Goal: Task Accomplishment & Management: Use online tool/utility

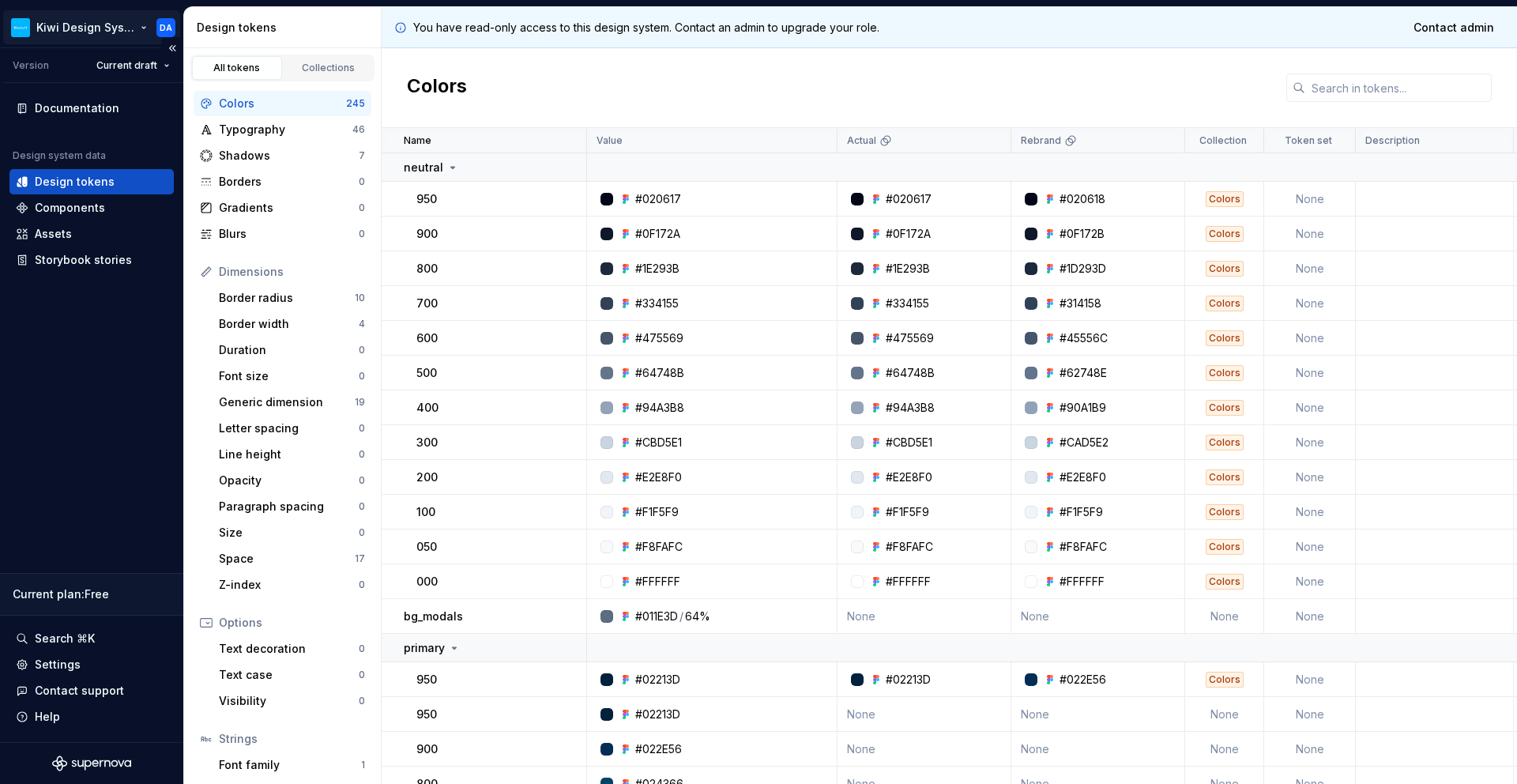
click at [143, 28] on html "Kiwi Design System DA Version Current draft Documentation Design system data De…" at bounding box center [758, 392] width 1517 height 784
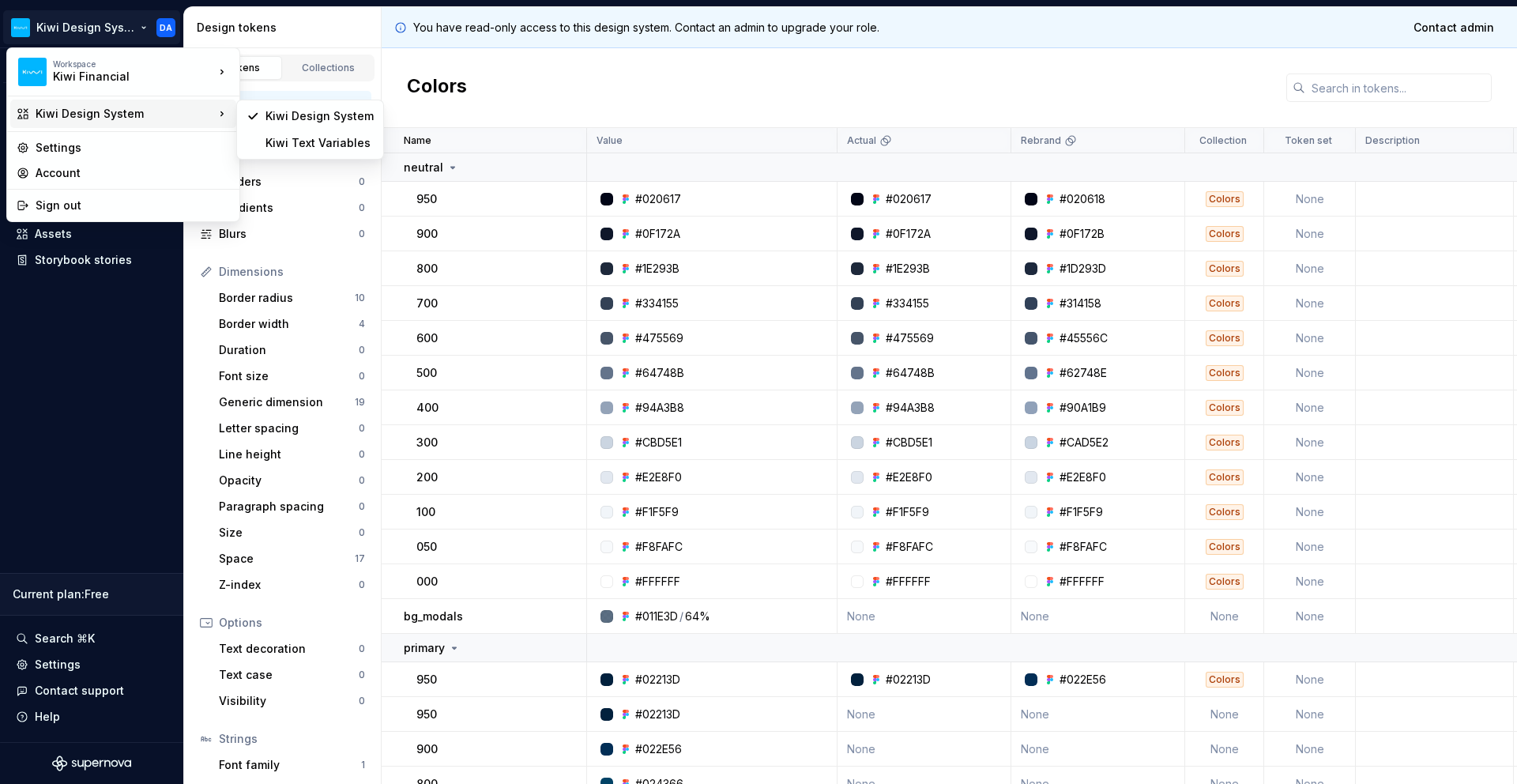
click at [234, 118] on div "Kiwi Design System" at bounding box center [123, 114] width 226 height 29
click at [301, 151] on div "Kiwi Text Variables" at bounding box center [309, 143] width 140 height 26
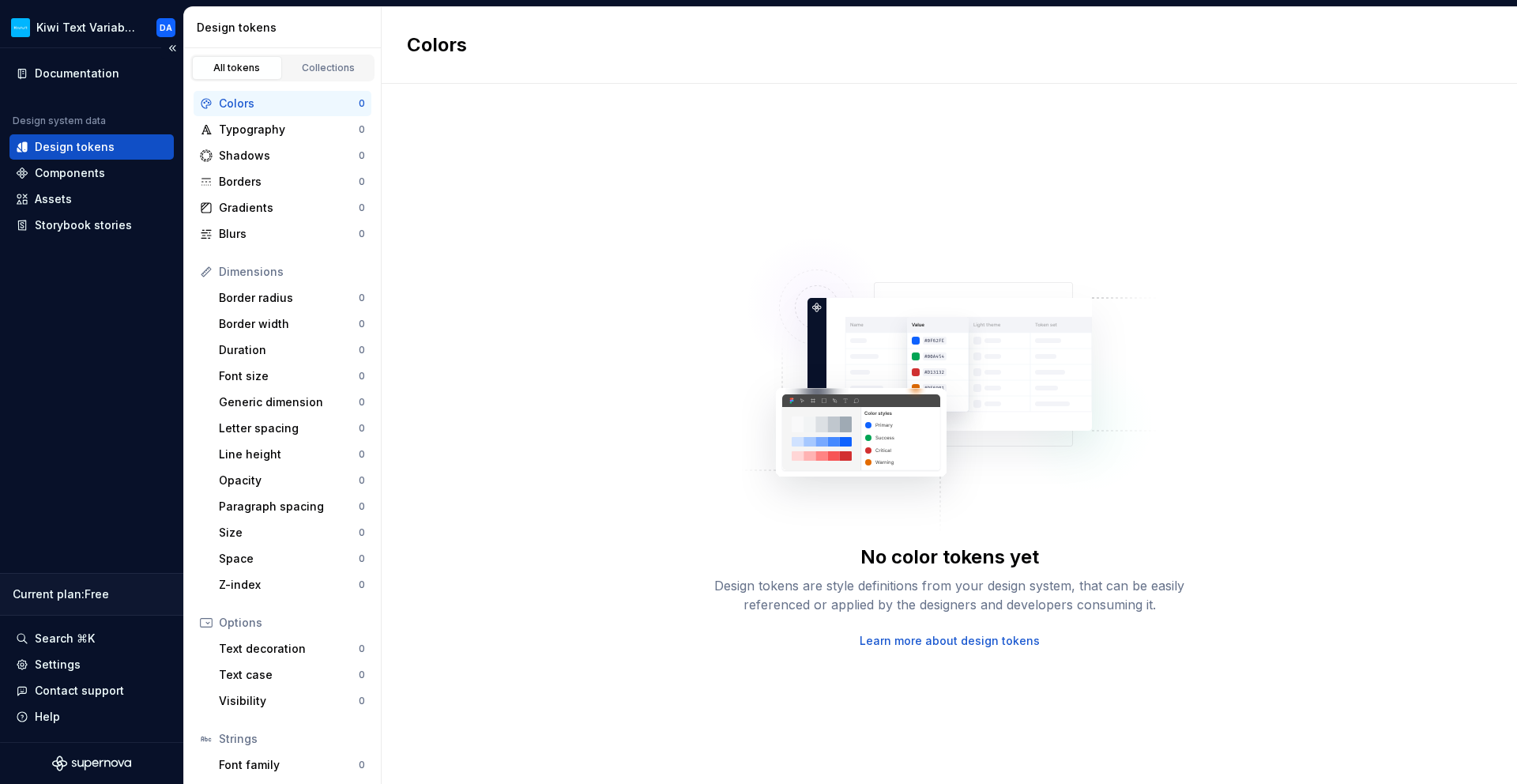
click at [42, 361] on div "Documentation Design system data Design tokens Components Assets Storybook stor…" at bounding box center [92, 395] width 183 height 694
click at [172, 46] on button "Collapse sidebar" at bounding box center [172, 49] width 22 height 22
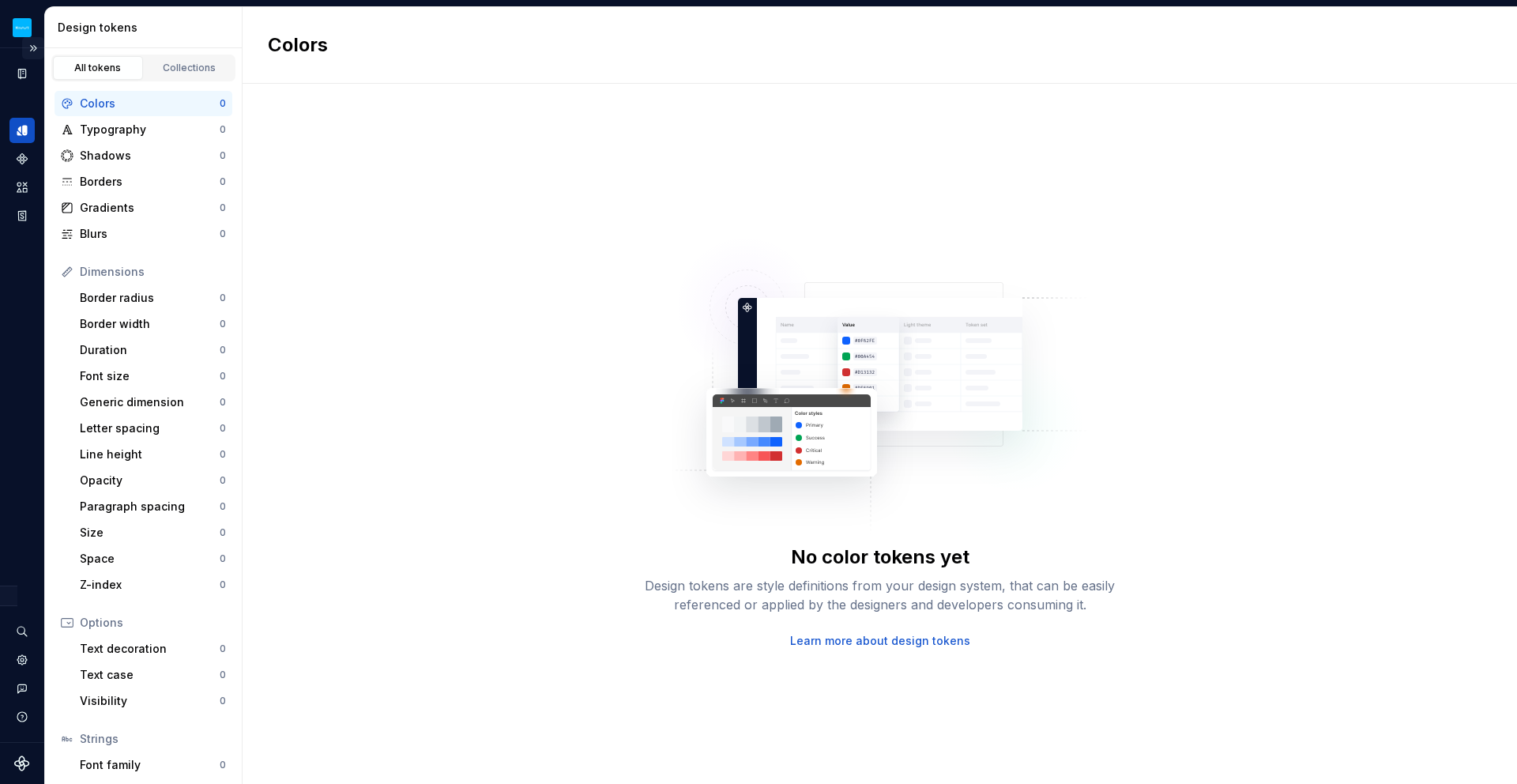
click at [33, 45] on button "Expand sidebar" at bounding box center [33, 49] width 22 height 22
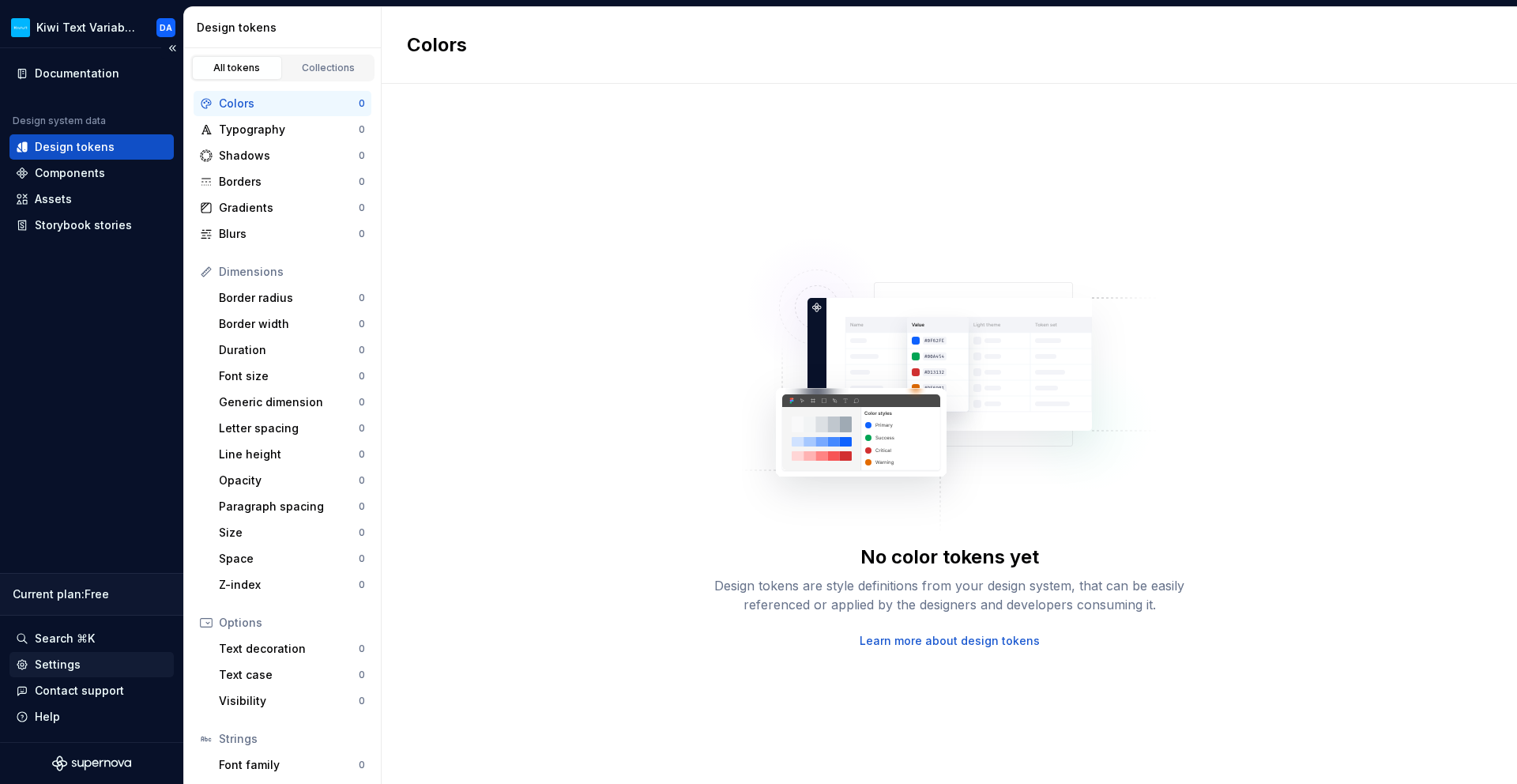
click at [94, 662] on div "Settings" at bounding box center [92, 664] width 152 height 16
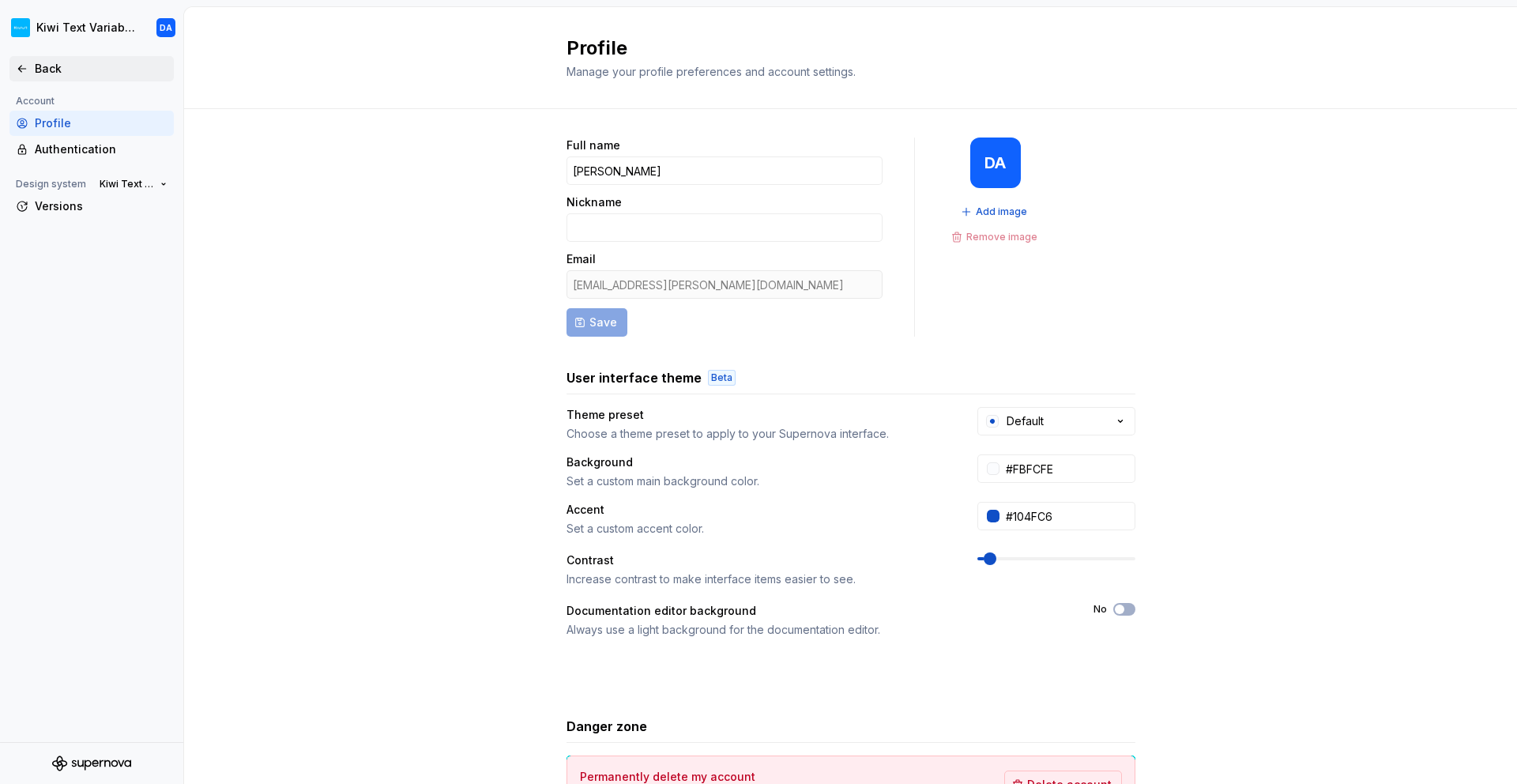
click at [26, 61] on div "Back" at bounding box center [92, 69] width 152 height 16
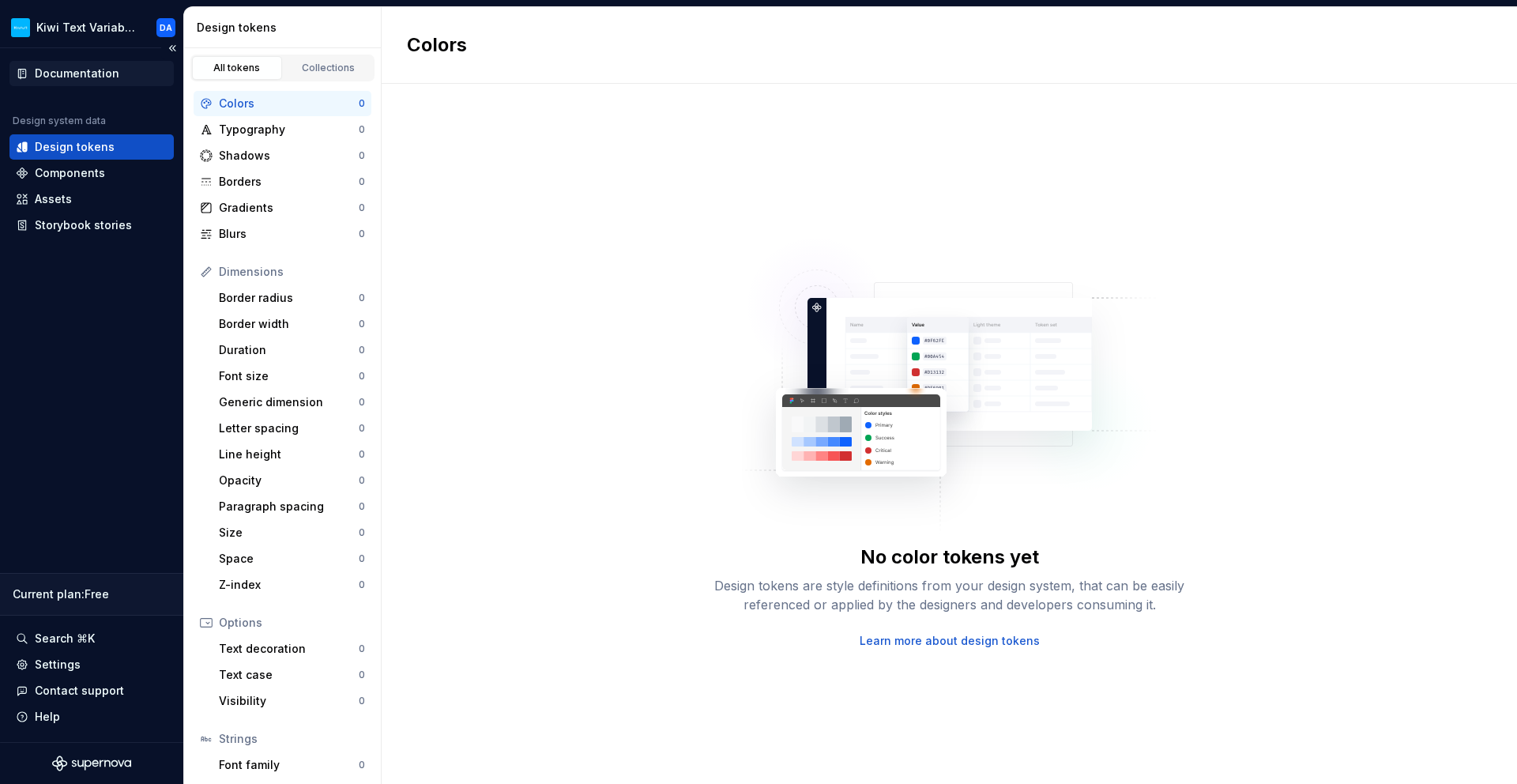
drag, startPoint x: 171, startPoint y: 49, endPoint x: 145, endPoint y: 63, distance: 29.5
click at [152, 47] on div "Kiwi Text Variables DA Documentation Design system data Design tokens Component…" at bounding box center [92, 395] width 183 height 778
click at [122, 88] on div "Documentation Design system data Design tokens Components Assets Storybook stor…" at bounding box center [92, 149] width 164 height 177
click at [123, 82] on div "Documentation" at bounding box center [92, 73] width 164 height 26
click at [342, 73] on div "Collections" at bounding box center [329, 68] width 79 height 13
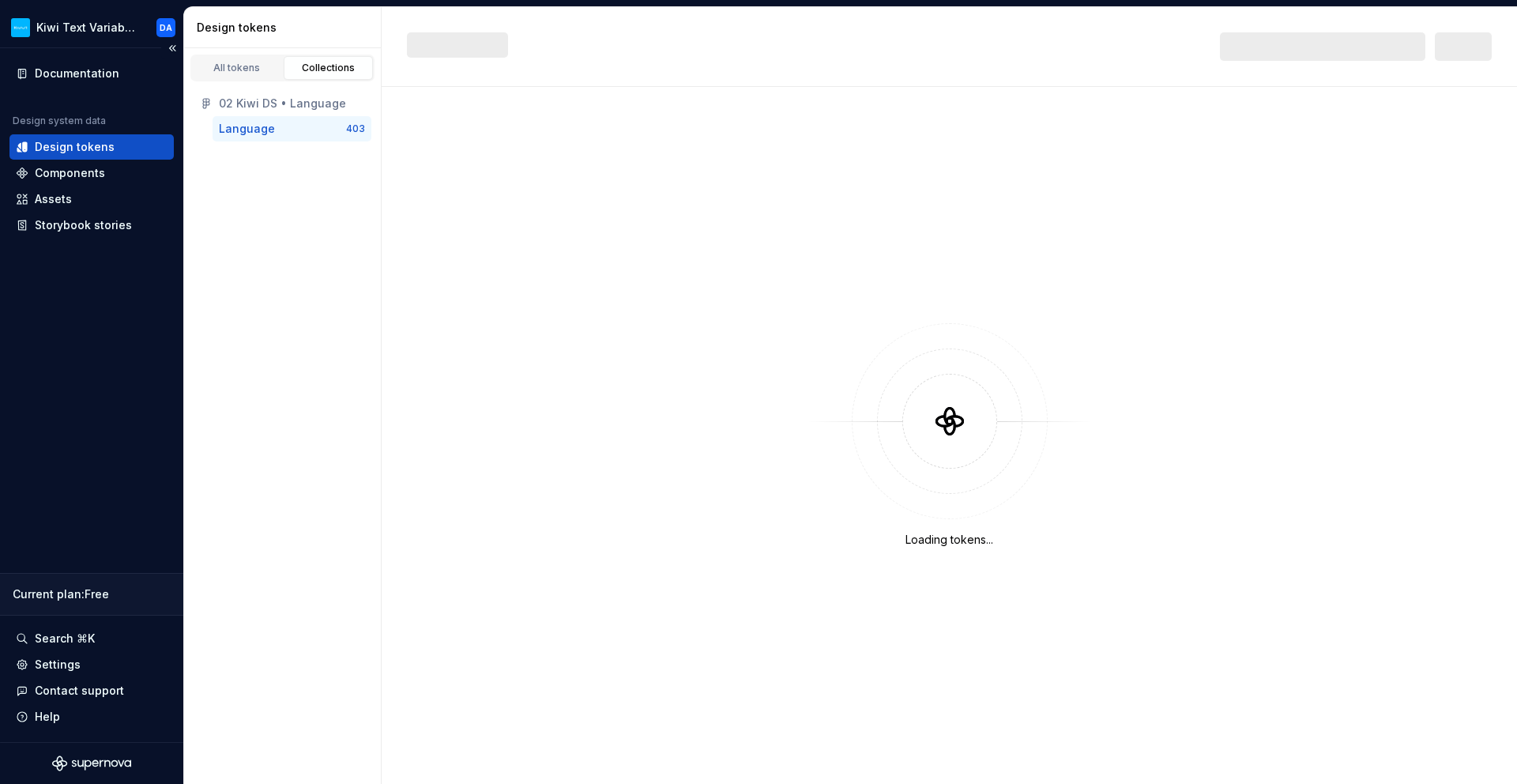
click at [128, 460] on div "Documentation Design system data Design tokens Components Assets Storybook stor…" at bounding box center [92, 395] width 183 height 694
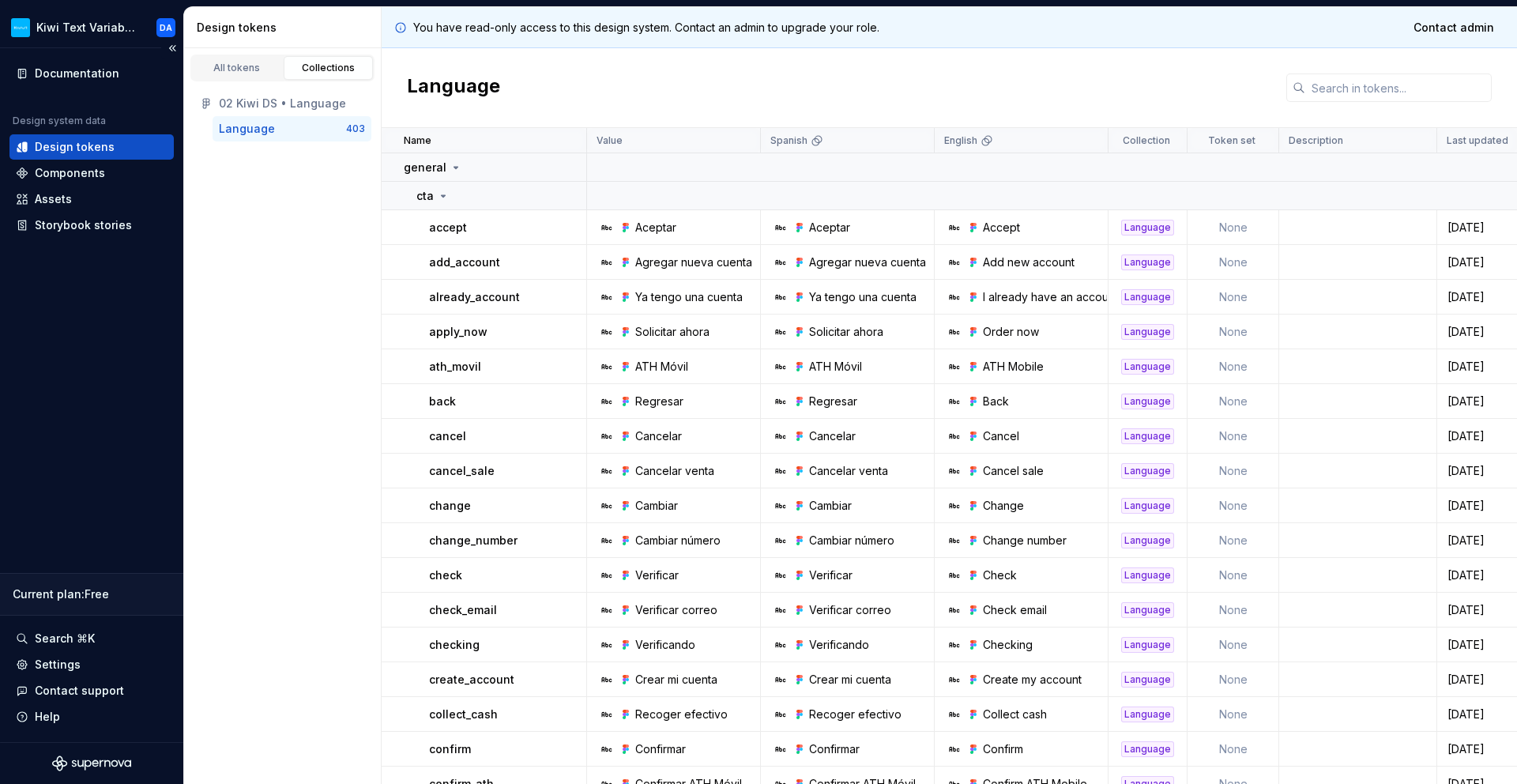
click at [102, 308] on div "Documentation Design system data Design tokens Components Assets Storybook stor…" at bounding box center [92, 395] width 183 height 694
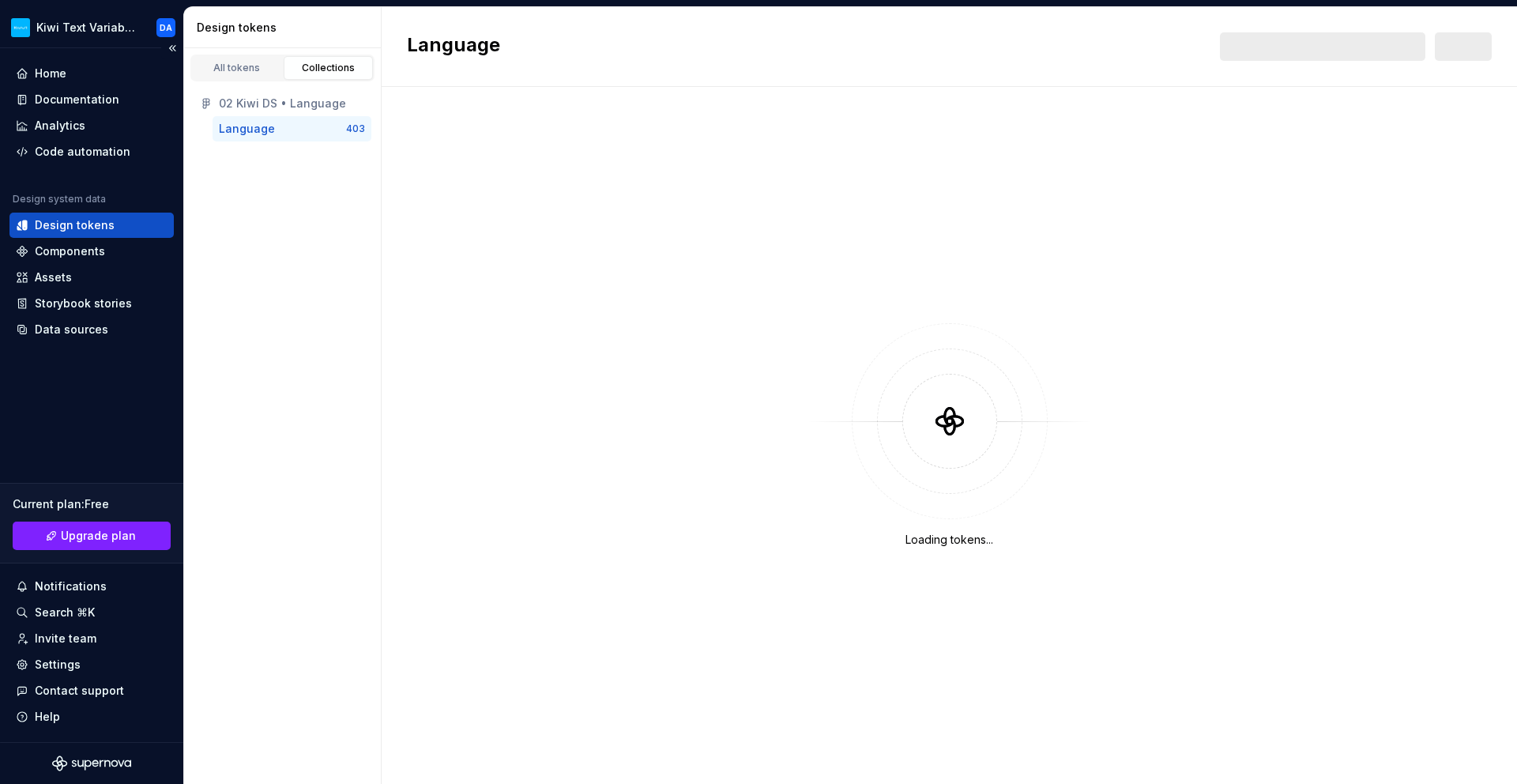
click at [97, 404] on div "Home Documentation Analytics Code automation Design system data Design tokens C…" at bounding box center [92, 395] width 183 height 694
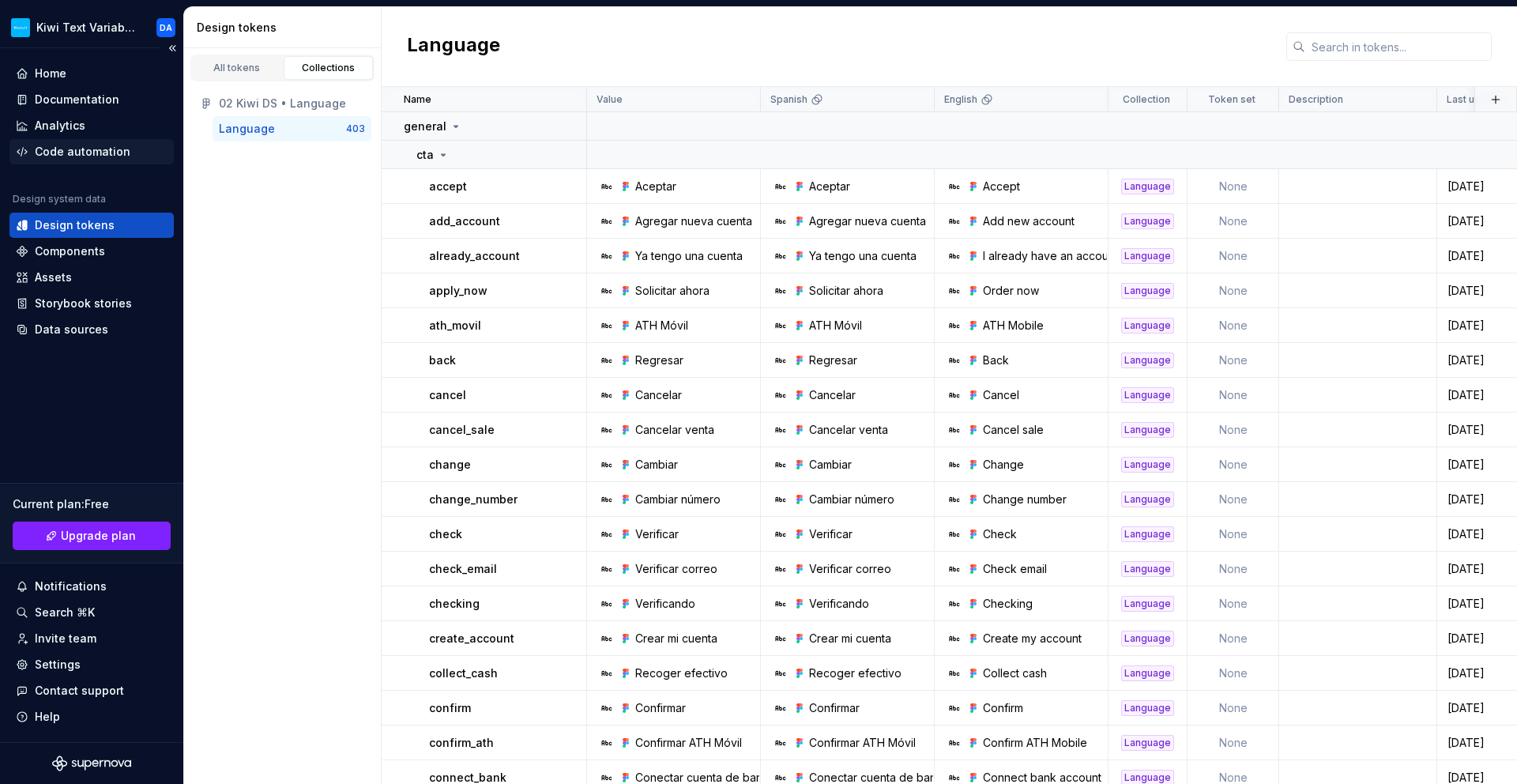
click at [115, 154] on div "Code automation" at bounding box center [83, 152] width 96 height 16
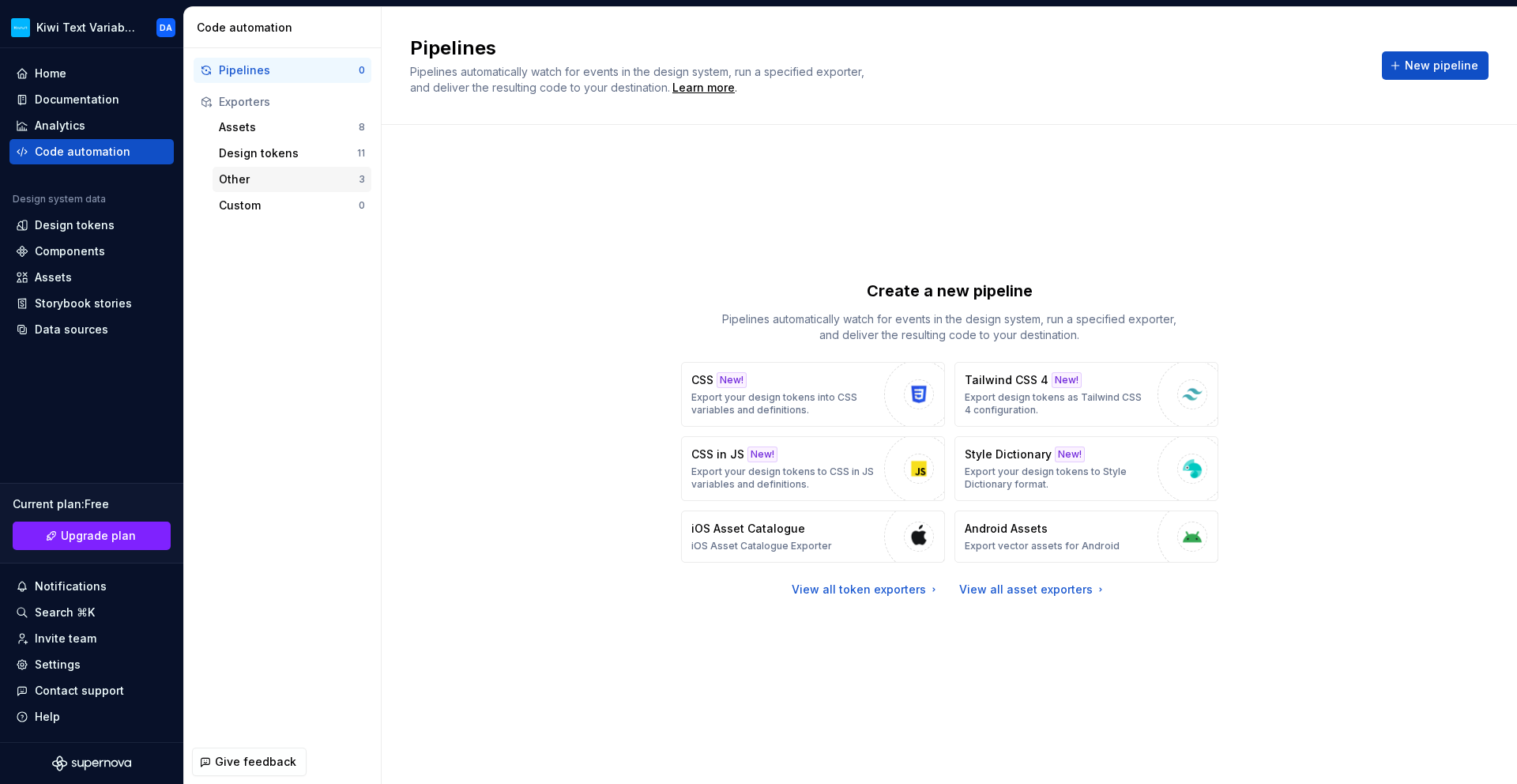
click at [294, 189] on div "Other 3" at bounding box center [292, 179] width 159 height 26
click at [289, 210] on div "Custom" at bounding box center [288, 206] width 140 height 16
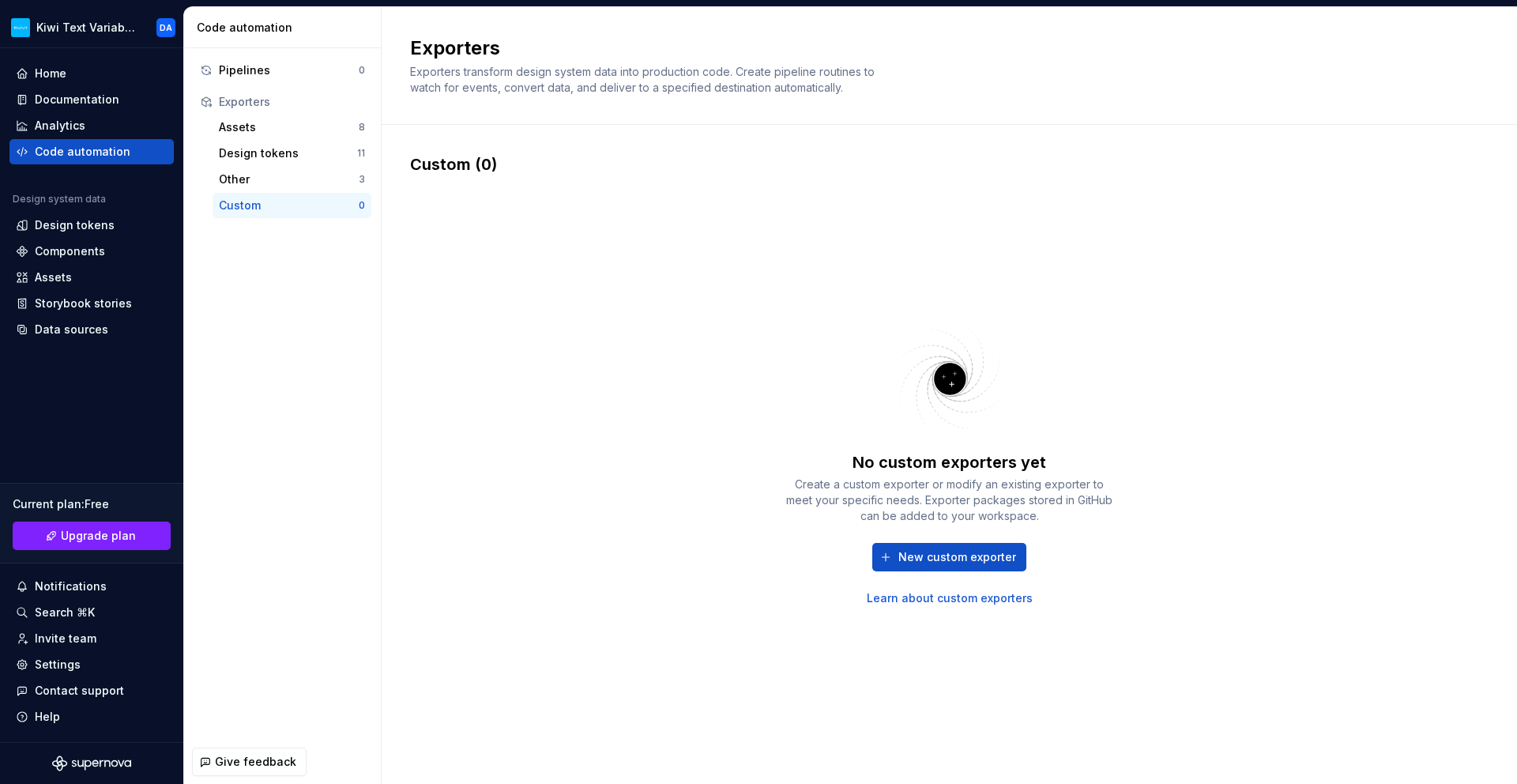
click at [289, 210] on div "Custom" at bounding box center [288, 206] width 140 height 16
click at [962, 557] on span "New custom exporter" at bounding box center [957, 557] width 118 height 16
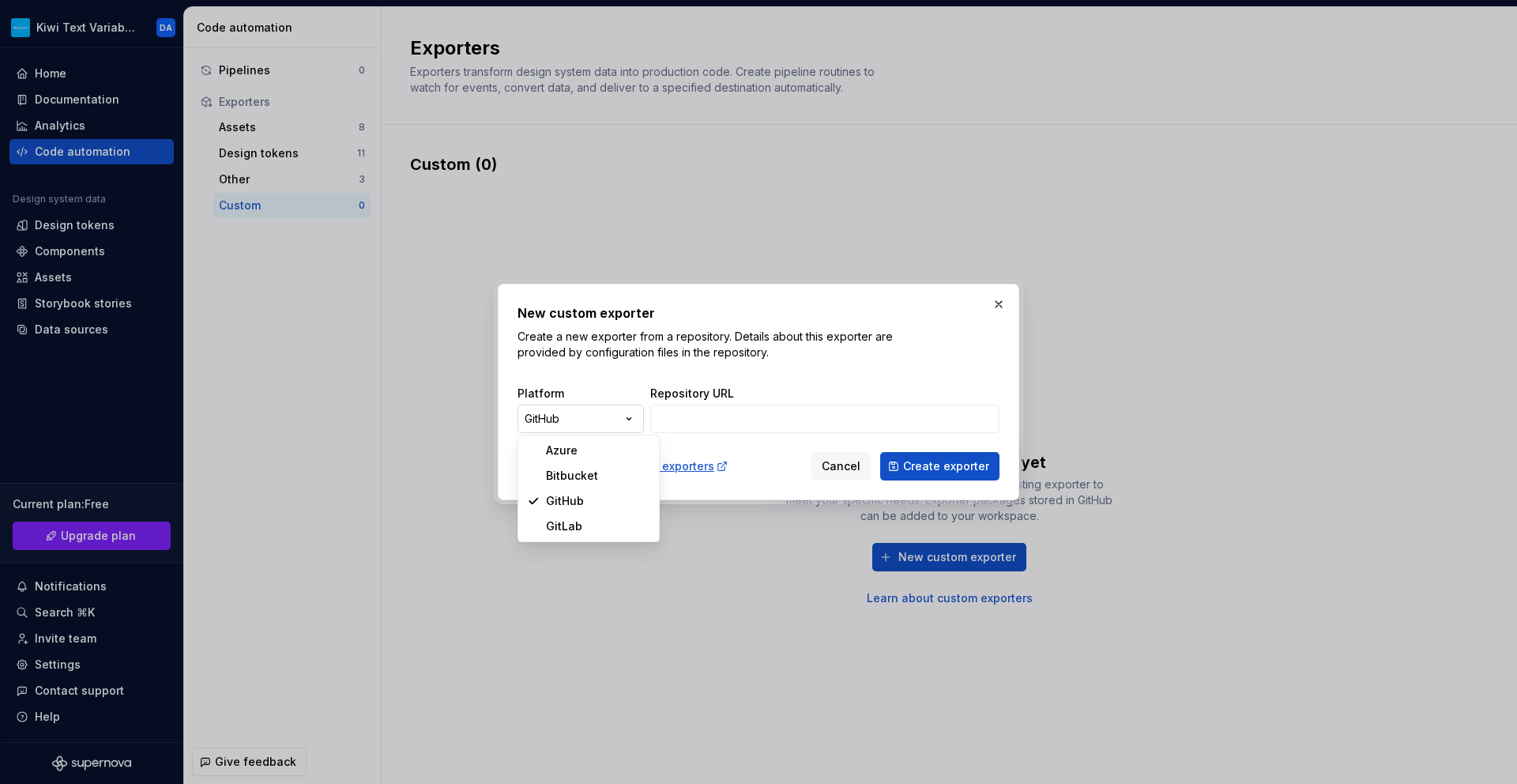
click at [626, 419] on div "New custom exporter Create a new exporter from a repository. Details about this…" at bounding box center [758, 392] width 1517 height 784
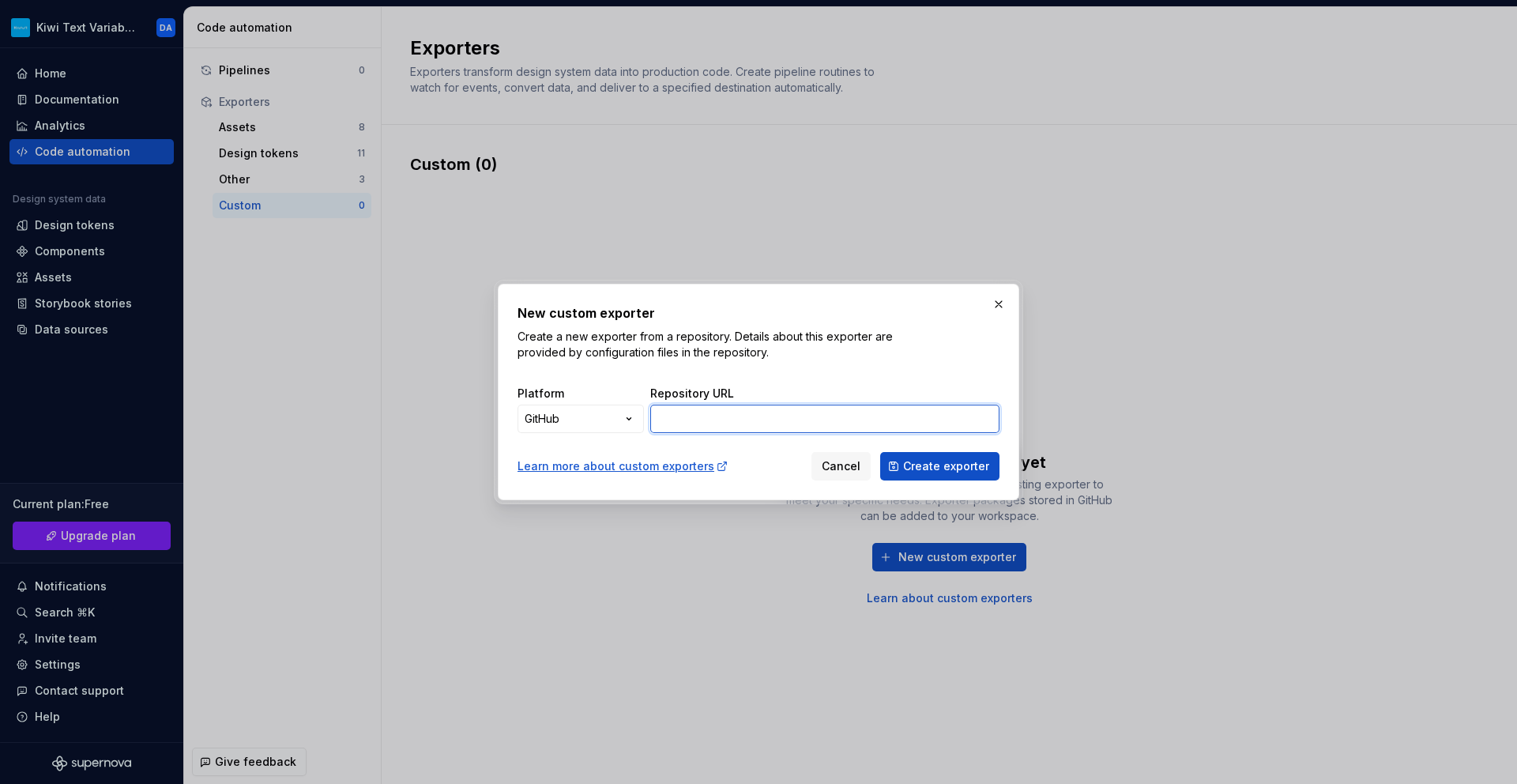
click at [760, 412] on input "Repository URL" at bounding box center [825, 419] width 349 height 29
paste input "Supernova"
type input "Supernova"
click at [757, 415] on input "Repository URL" at bounding box center [825, 419] width 349 height 29
paste input "[URL][DOMAIN_NAME]"
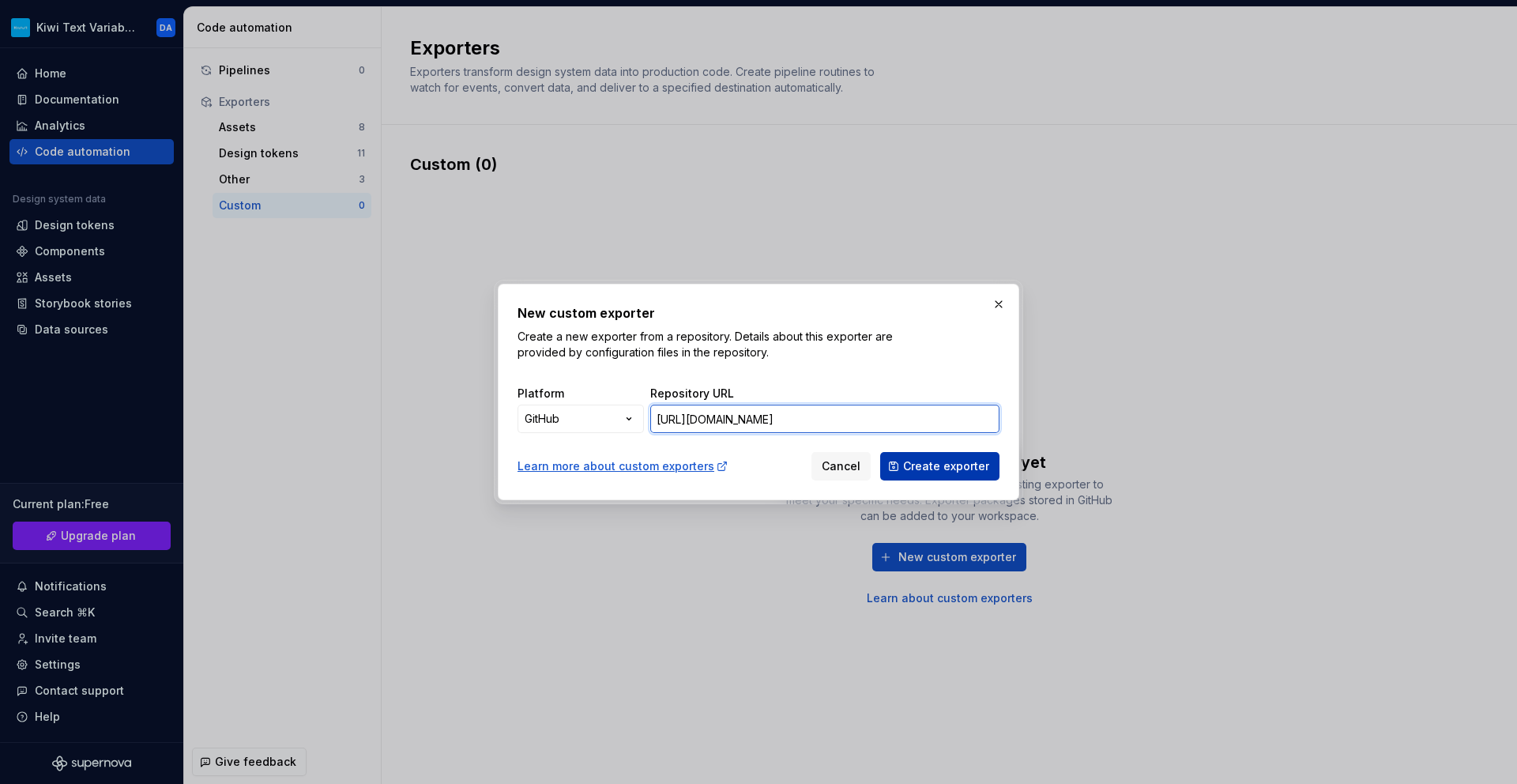
type input "[URL][DOMAIN_NAME]"
click at [967, 466] on span "Create exporter" at bounding box center [946, 467] width 86 height 16
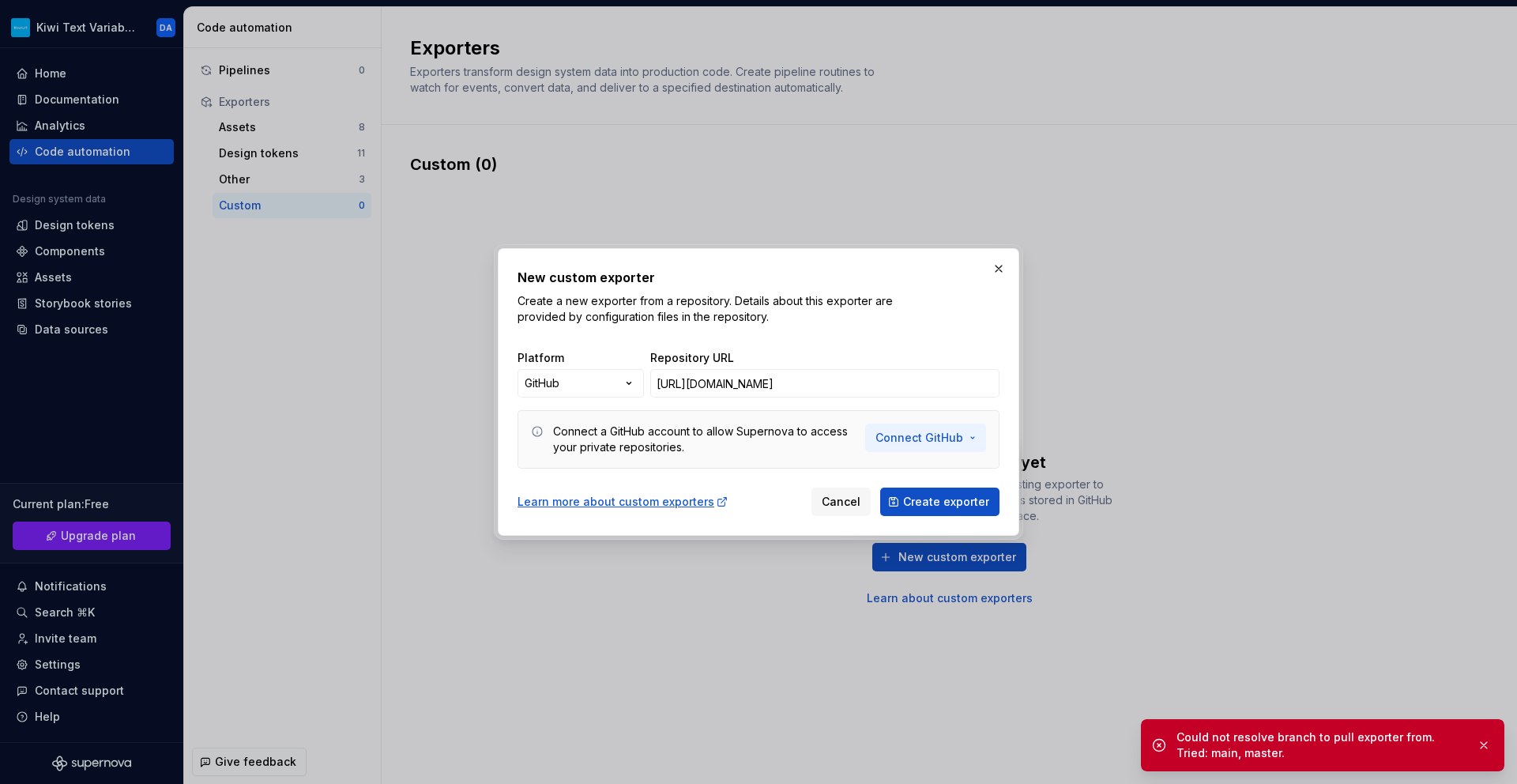
click at [940, 447] on button "Connect GitHub" at bounding box center [926, 438] width 121 height 29
click at [978, 475] on span "Connect GitHub account" at bounding box center [979, 472] width 161 height 16
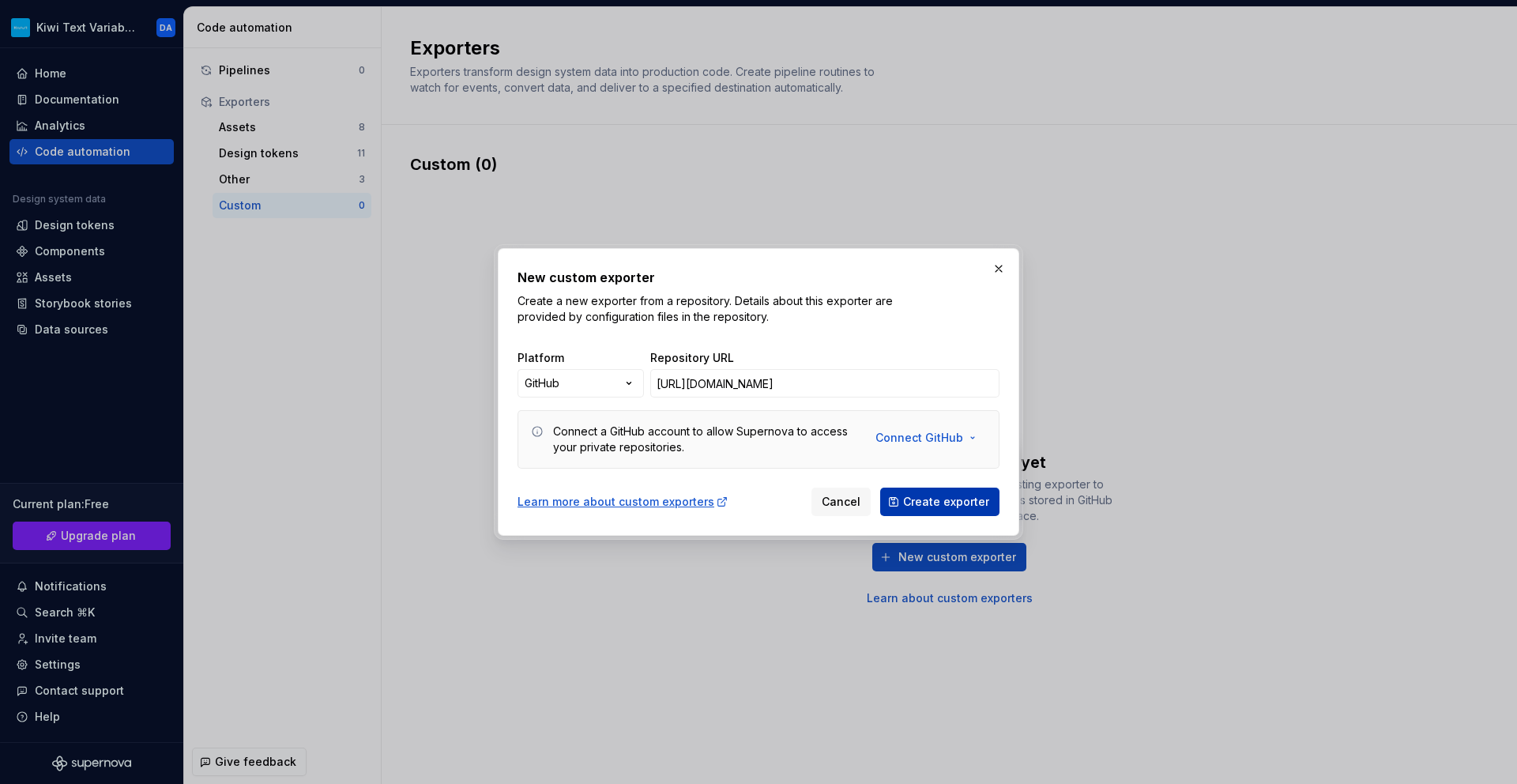
click at [963, 502] on span "Create exporter" at bounding box center [946, 502] width 86 height 16
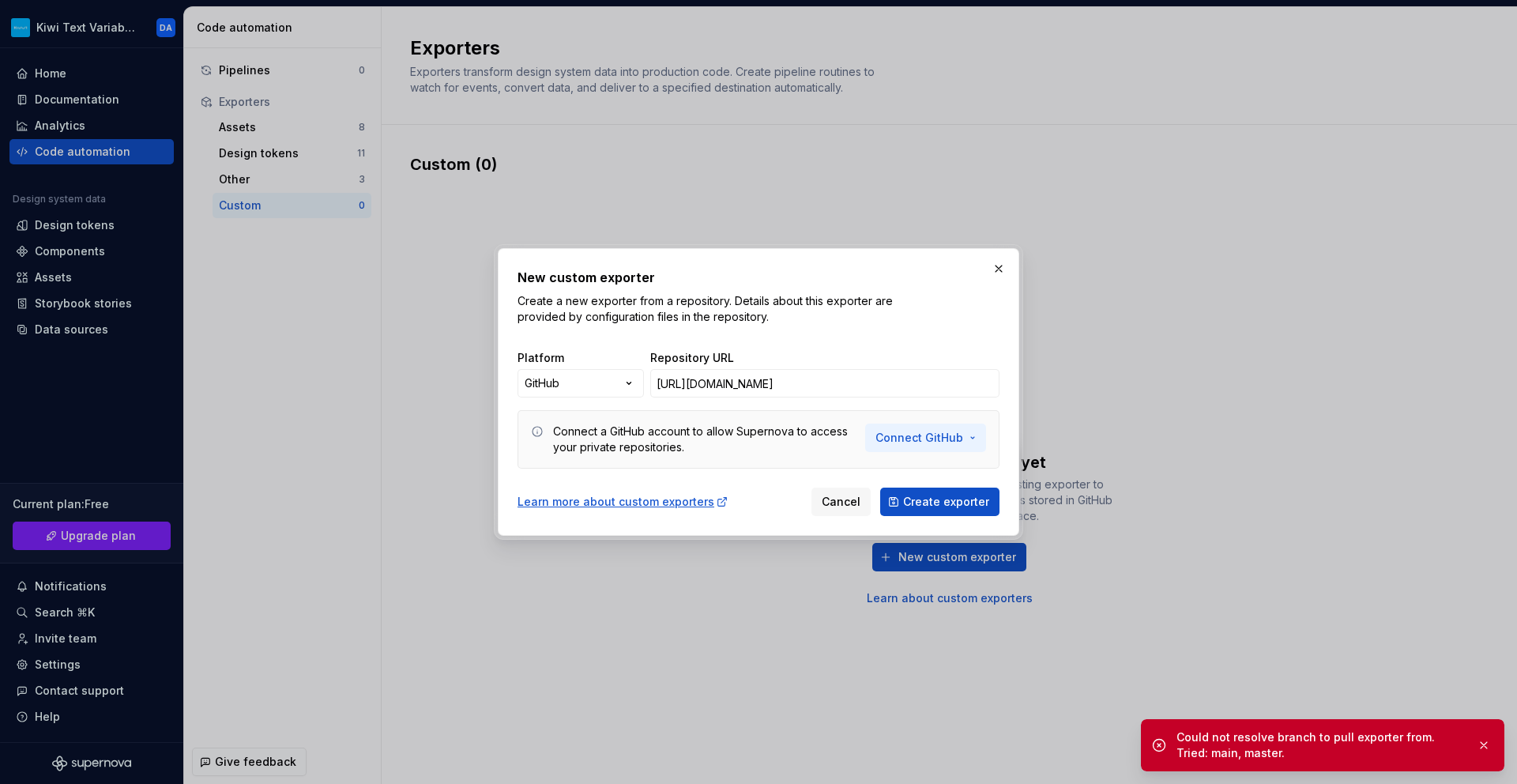
click at [959, 439] on span "Connect GitHub" at bounding box center [920, 438] width 88 height 16
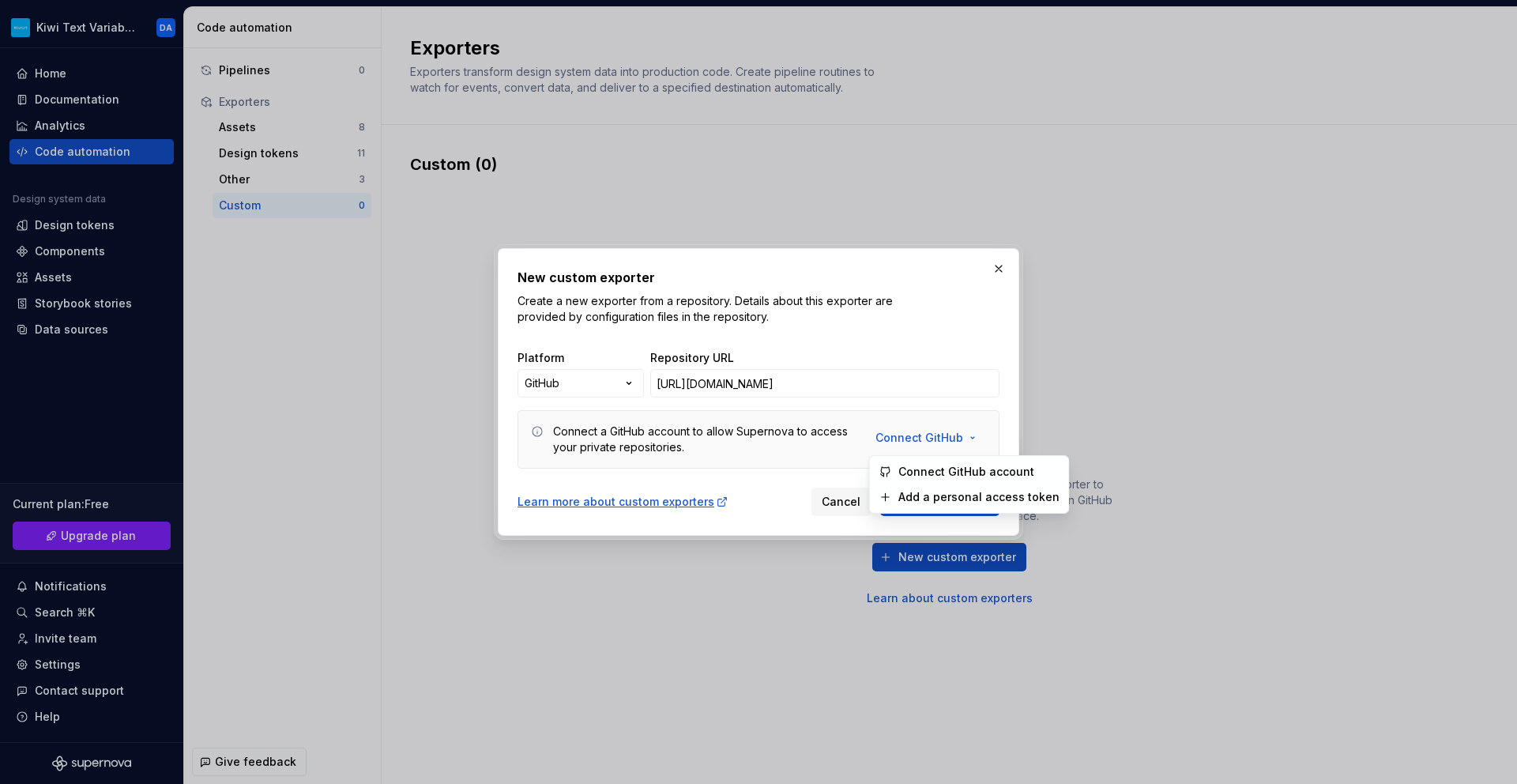
click at [956, 473] on span "Connect GitHub account" at bounding box center [979, 472] width 161 height 16
click at [995, 271] on button "button" at bounding box center [999, 269] width 22 height 22
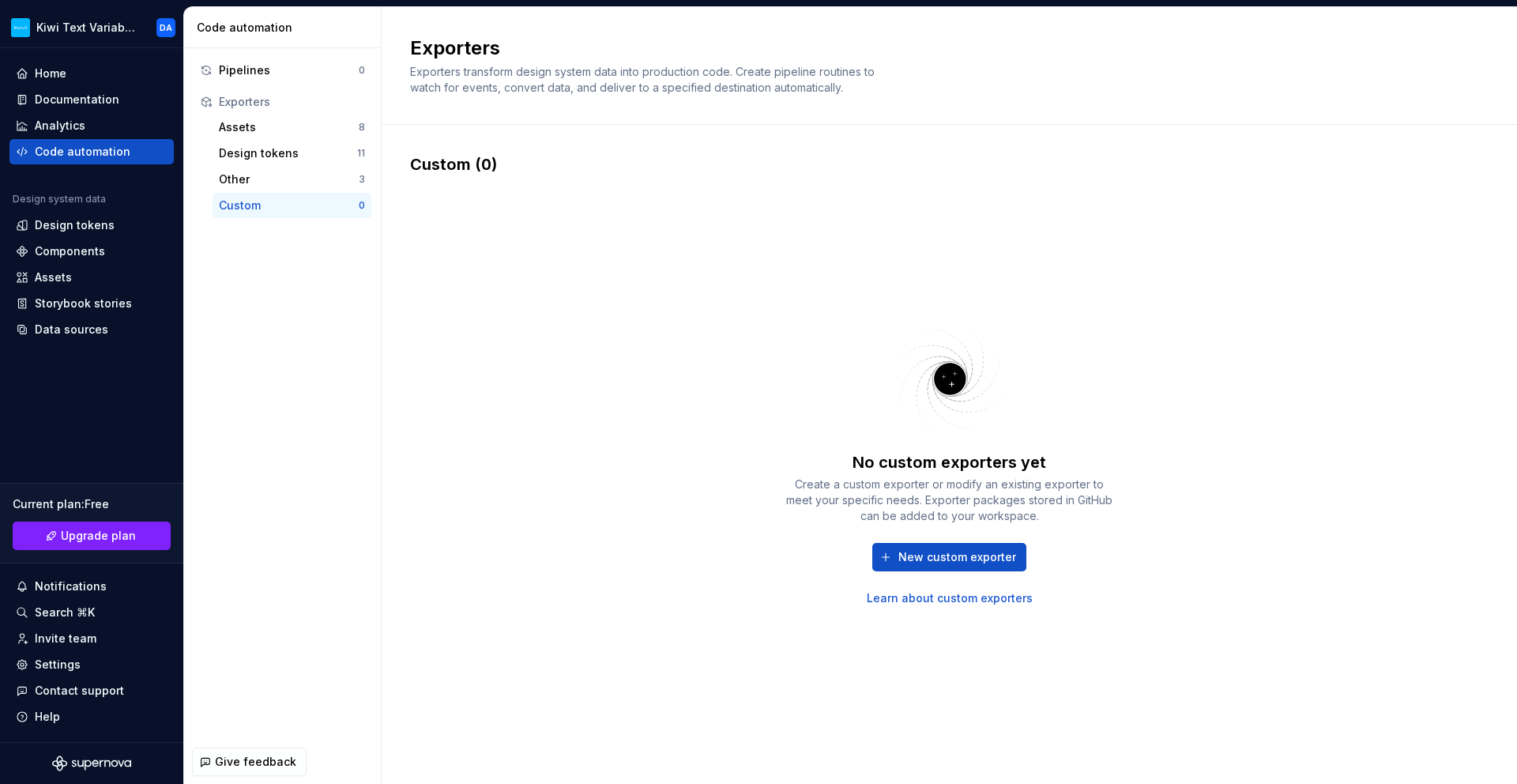
click at [995, 271] on div "No custom exporters yet Create a custom exporter or modify an existing exporter…" at bounding box center [949, 460] width 1078 height 570
click at [955, 563] on span "New custom exporter" at bounding box center [957, 557] width 118 height 16
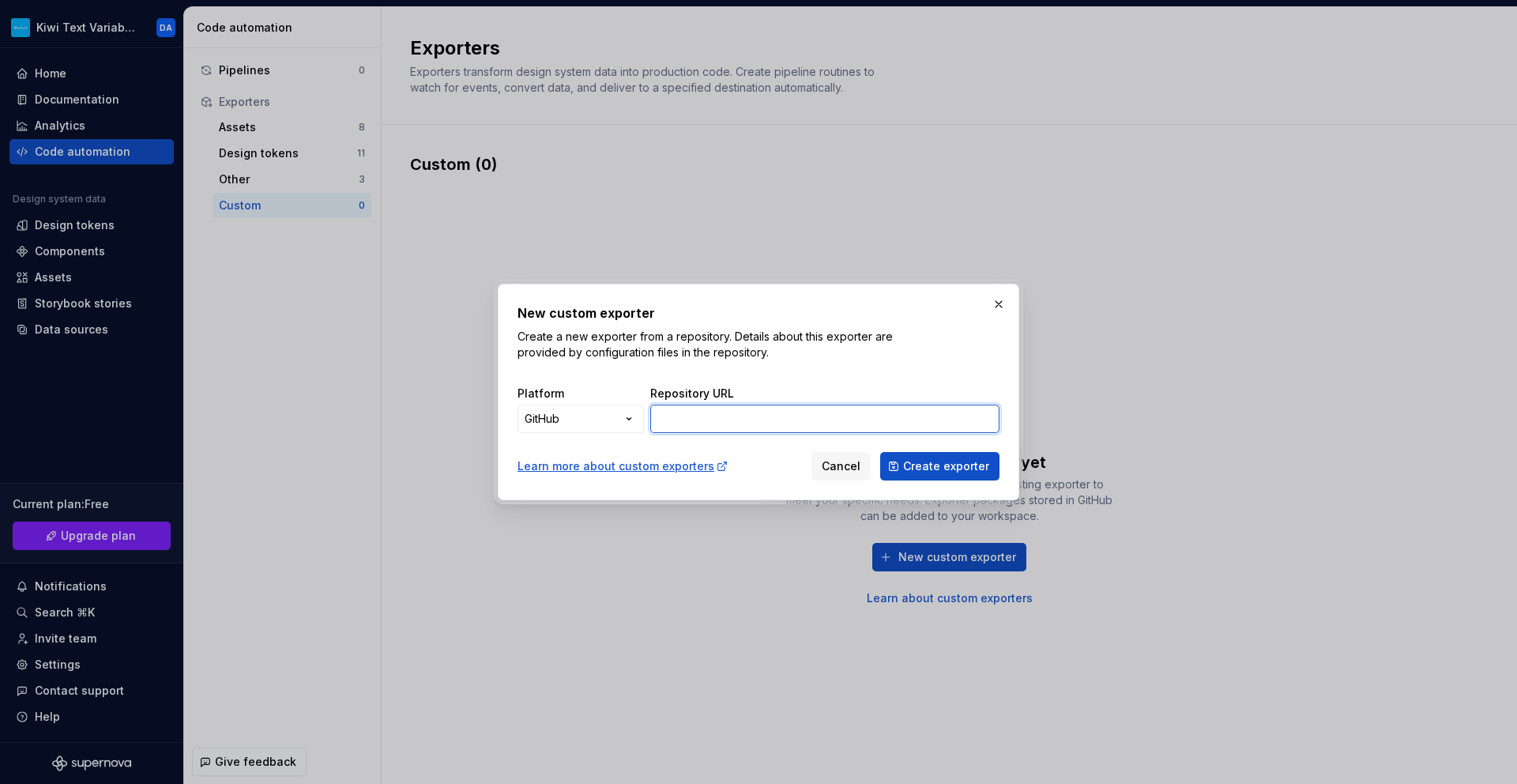
click at [901, 417] on input "Repository URL" at bounding box center [825, 419] width 349 height 29
type input "[URL][DOMAIN_NAME]"
click at [940, 471] on span "Create exporter" at bounding box center [946, 467] width 86 height 16
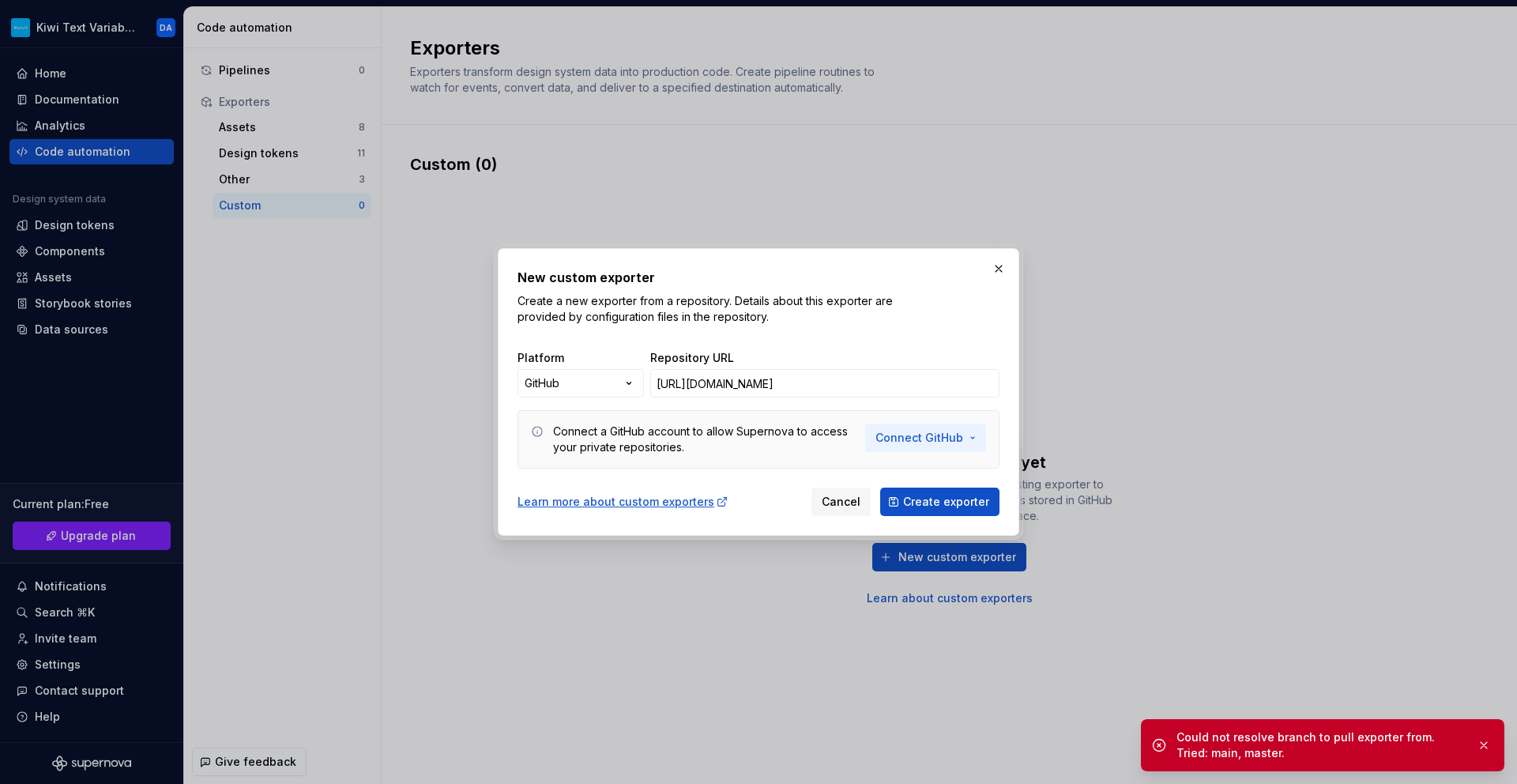
click at [942, 427] on button "Connect GitHub" at bounding box center [926, 438] width 121 height 29
click at [941, 495] on span "Add a personal access token" at bounding box center [979, 497] width 161 height 16
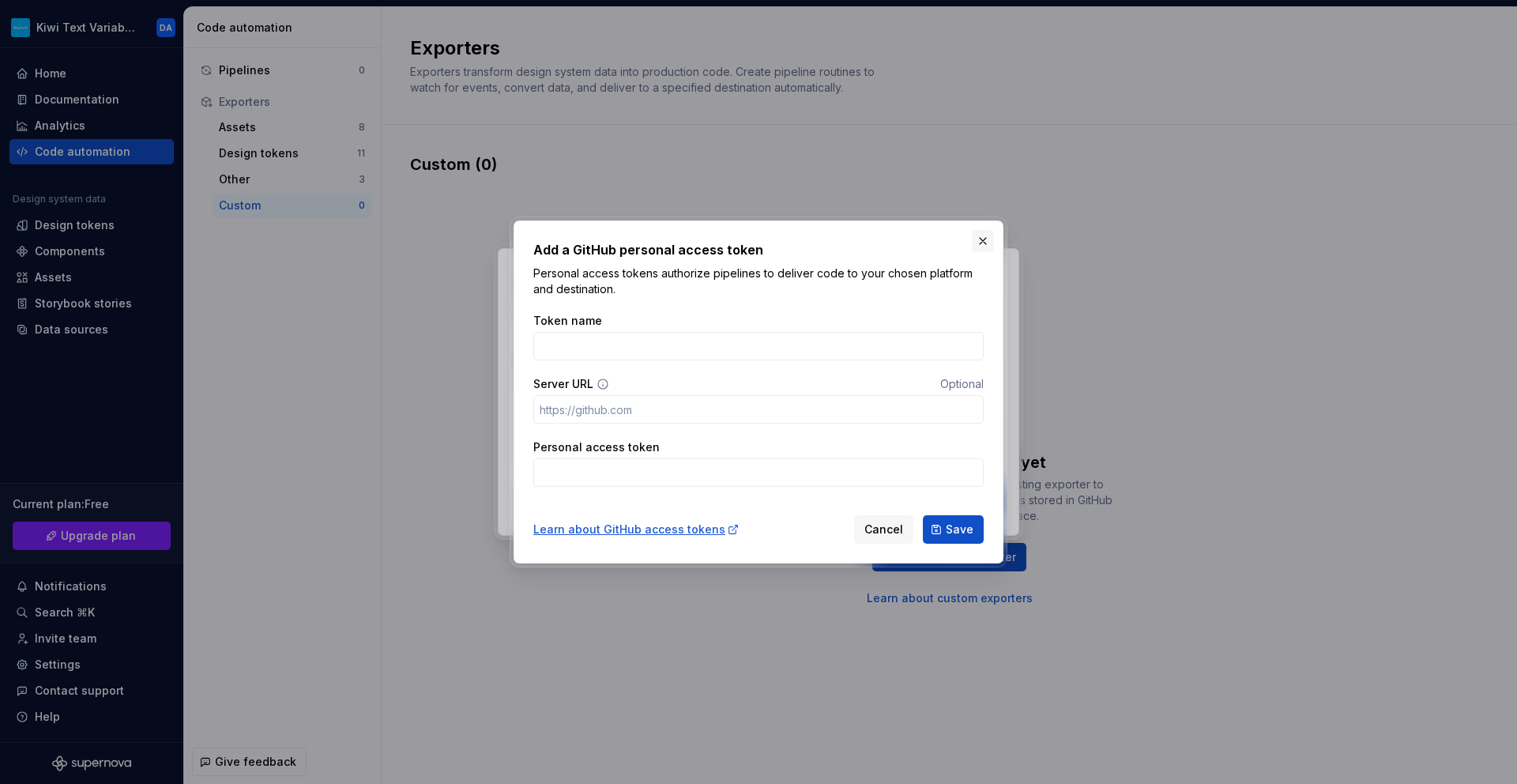
click at [983, 240] on button "button" at bounding box center [983, 241] width 22 height 22
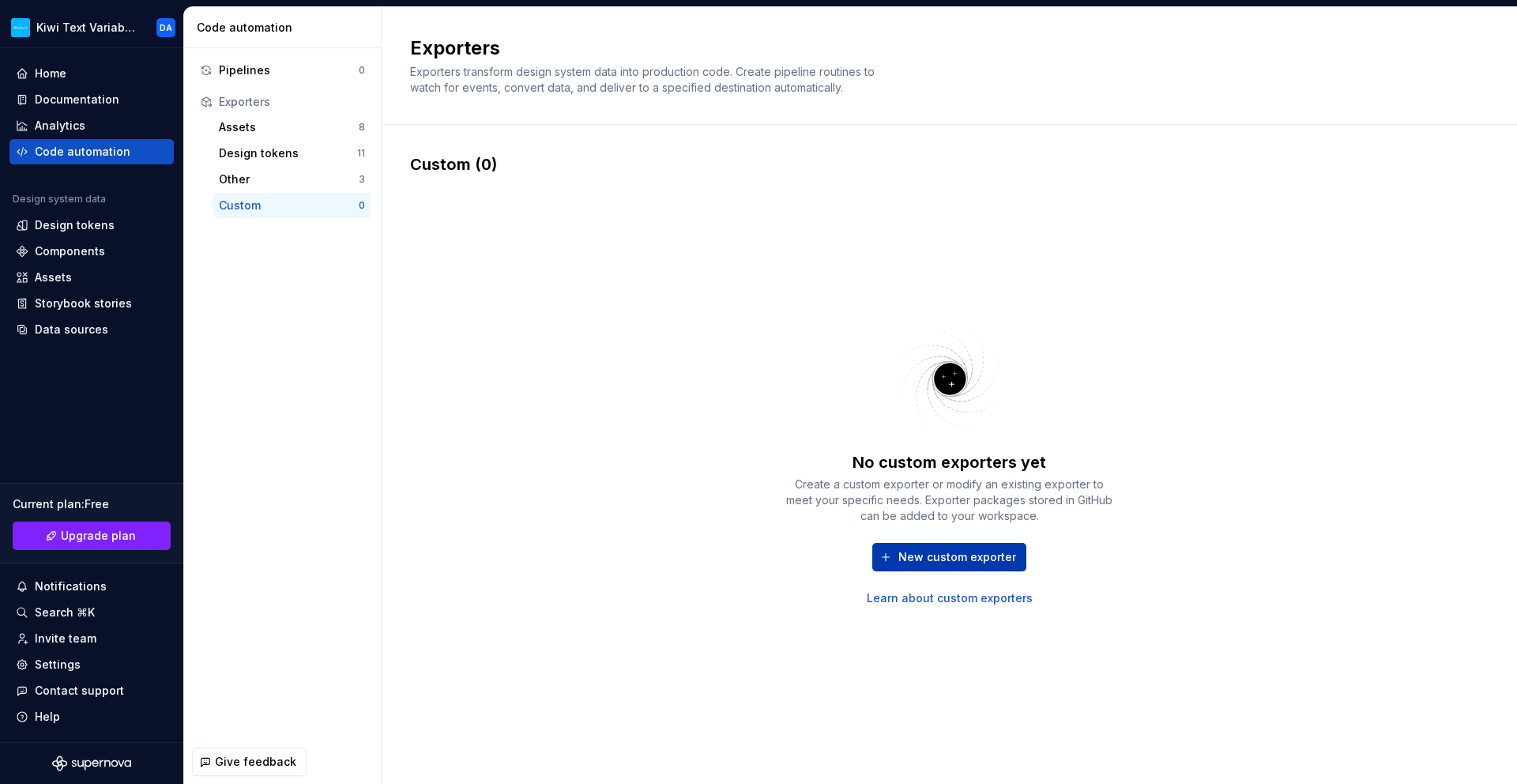
click at [1003, 555] on span "New custom exporter" at bounding box center [957, 557] width 118 height 16
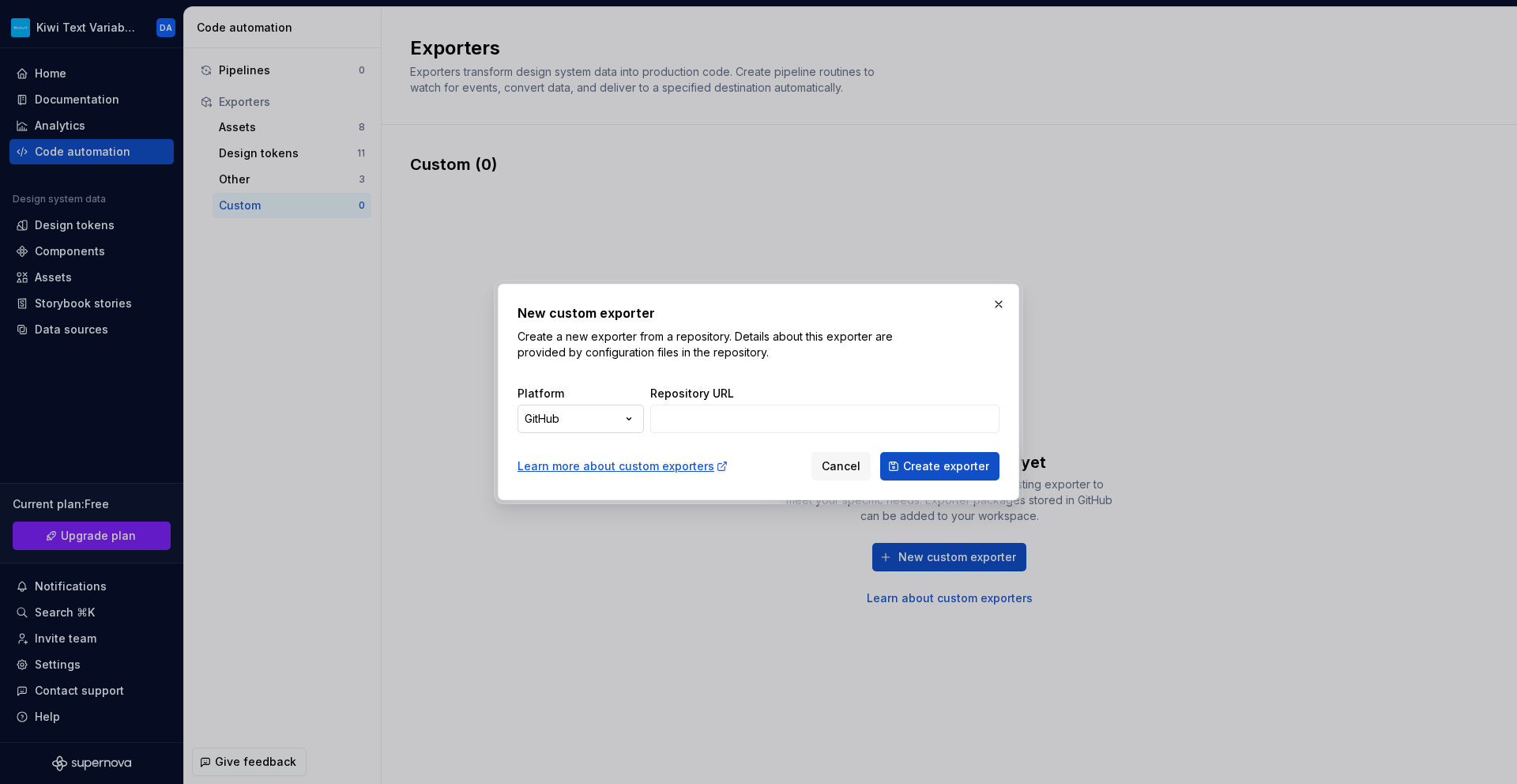
click at [606, 432] on div "New custom exporter Create a new exporter from a repository. Details about this…" at bounding box center [758, 392] width 1517 height 784
click at [793, 416] on input "Repository URL" at bounding box center [825, 419] width 349 height 29
type input "[URL][DOMAIN_NAME]"
click at [938, 464] on span "Create exporter" at bounding box center [946, 467] width 86 height 16
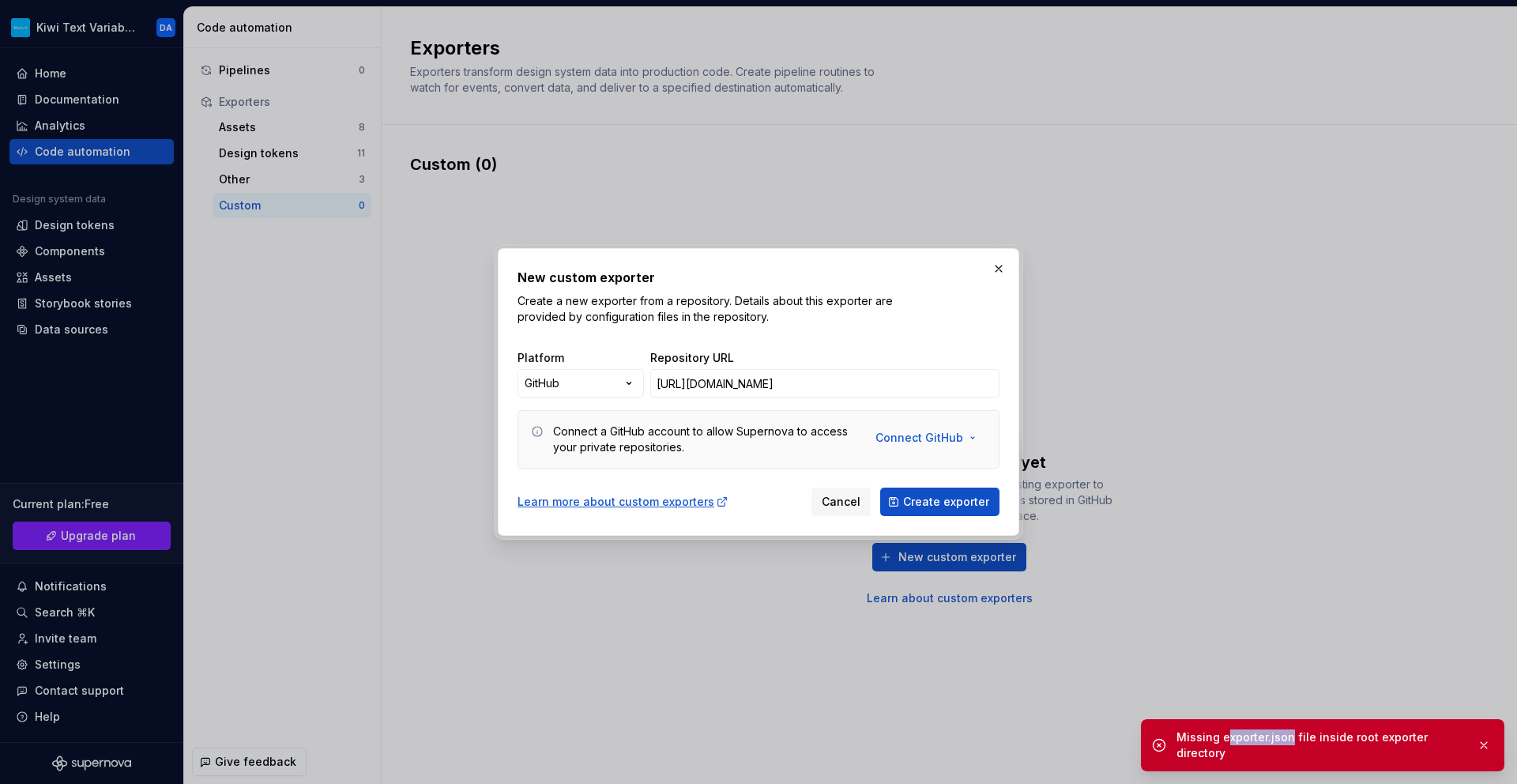
drag, startPoint x: 1224, startPoint y: 738, endPoint x: 1288, endPoint y: 738, distance: 64.0
click at [1288, 738] on div "Missing exporter.json file inside root exporter directory" at bounding box center [1320, 745] width 288 height 32
drag, startPoint x: 1288, startPoint y: 738, endPoint x: 1221, endPoint y: 738, distance: 67.0
click at [1221, 738] on div "Missing exporter.json file inside root exporter directory" at bounding box center [1320, 745] width 288 height 32
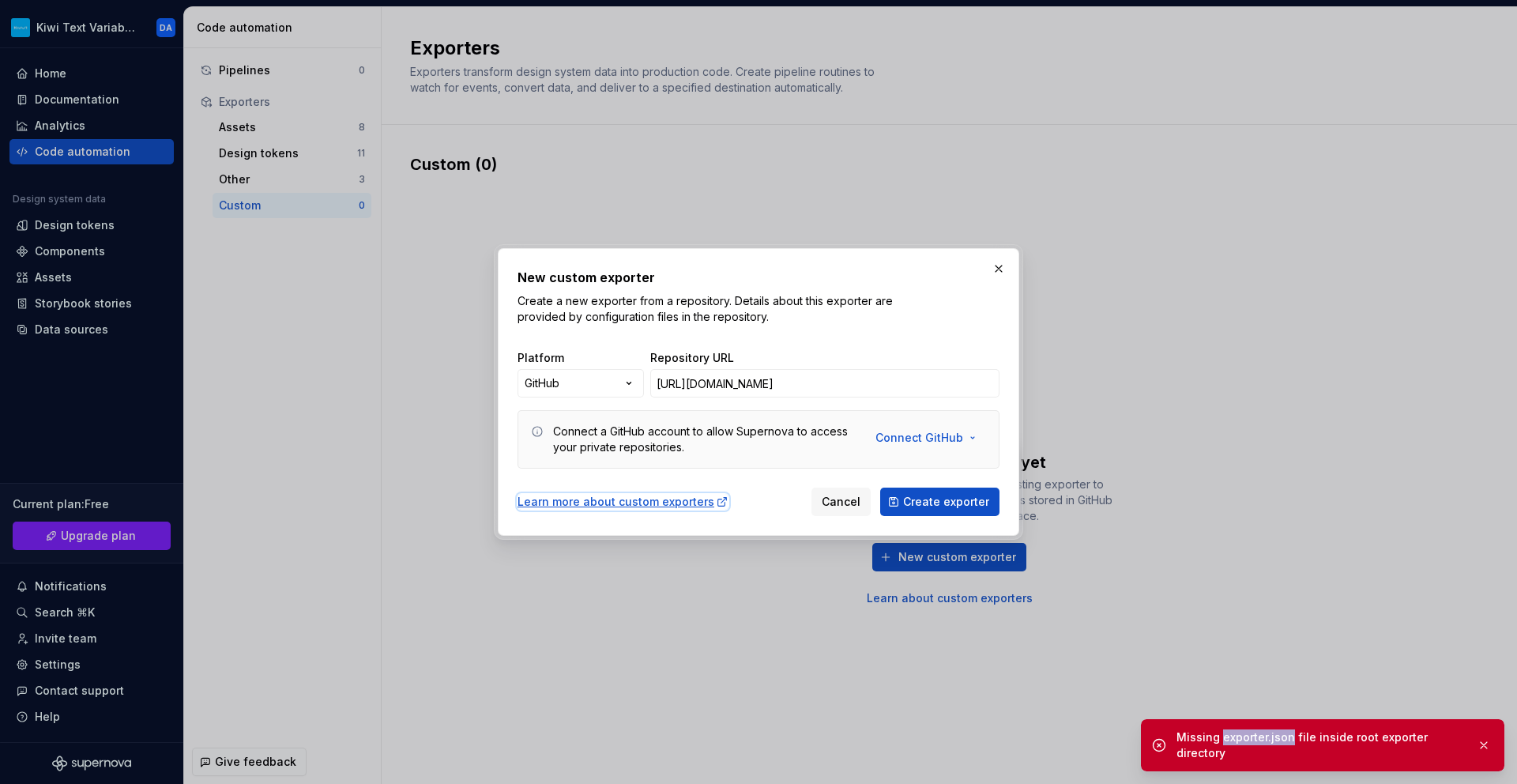
click at [661, 499] on div "Learn more about custom exporters" at bounding box center [623, 502] width 211 height 16
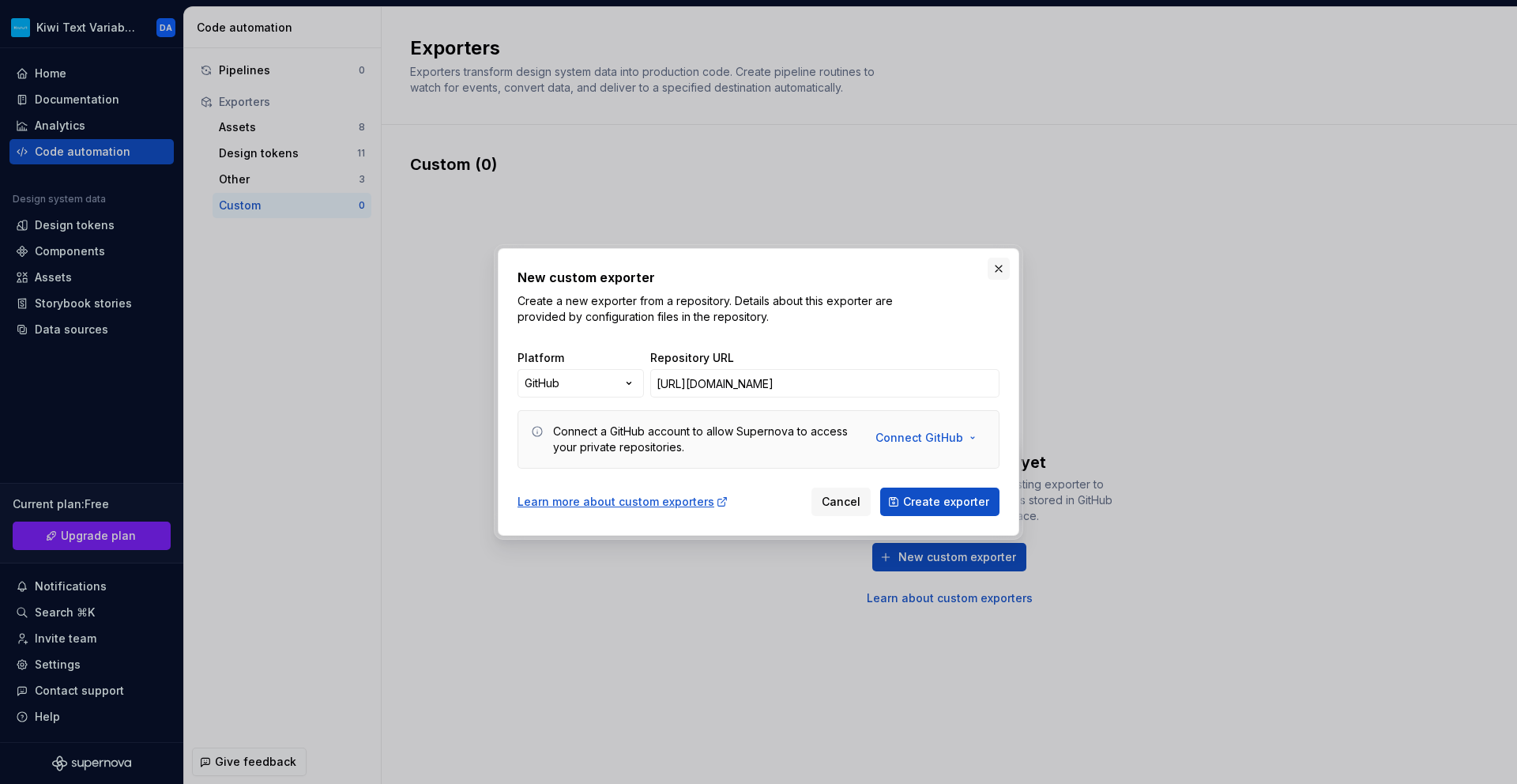
click at [999, 273] on button "button" at bounding box center [999, 269] width 22 height 22
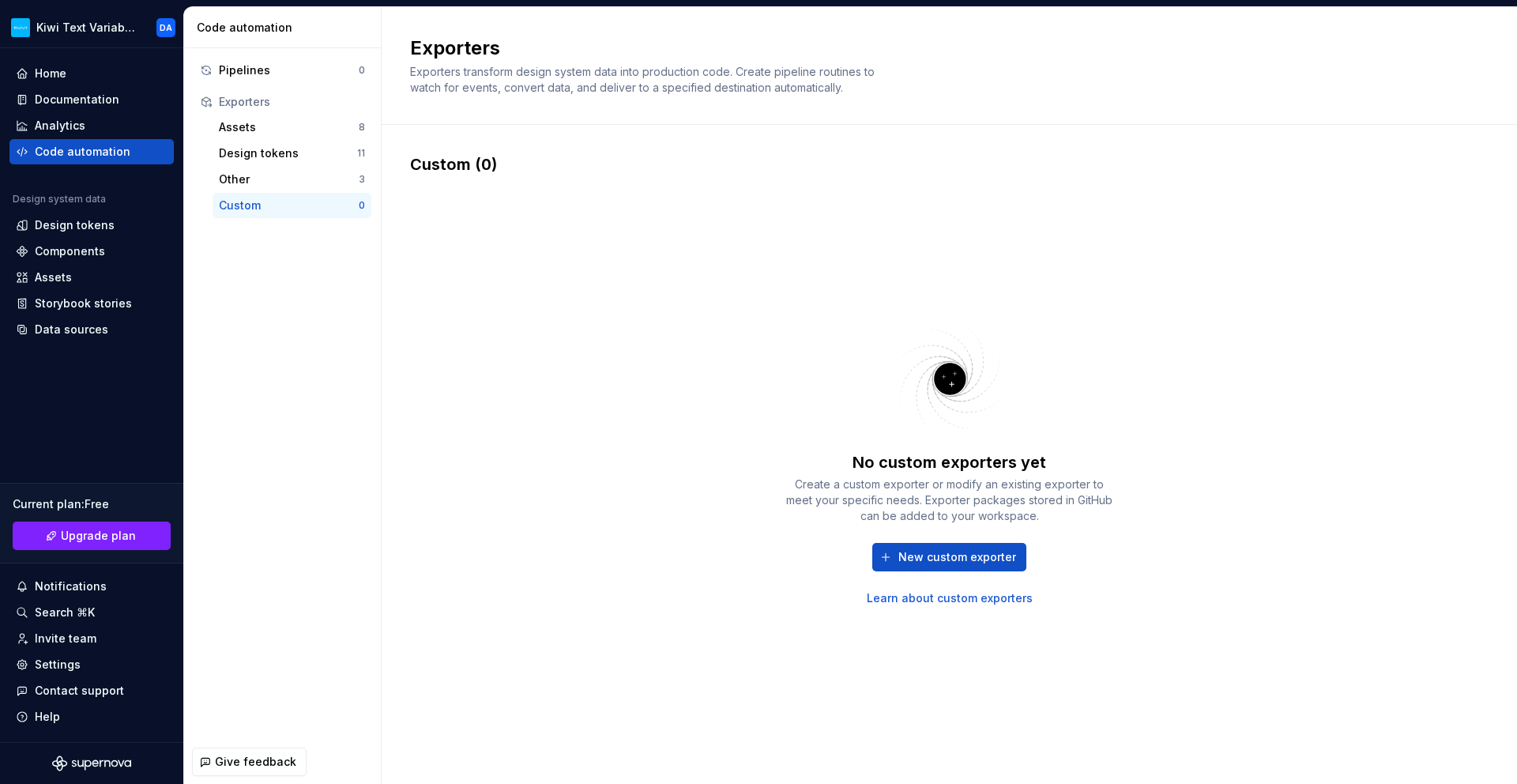
click at [712, 669] on div "No custom exporters yet Create a custom exporter or modify an existing exporter…" at bounding box center [949, 460] width 1078 height 570
click at [69, 670] on div "Settings" at bounding box center [57, 664] width 45 height 16
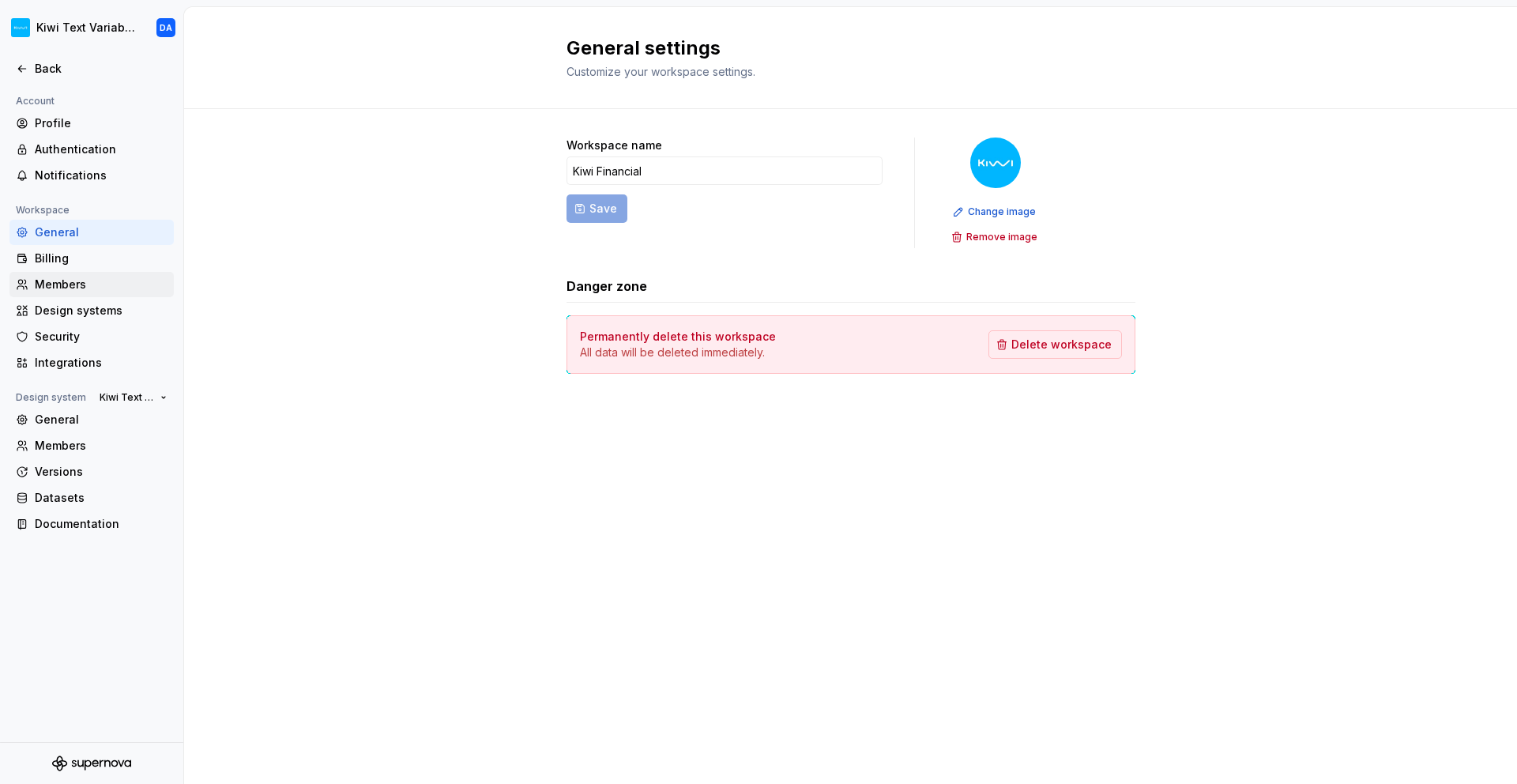
click at [120, 290] on div "Members" at bounding box center [101, 285] width 132 height 16
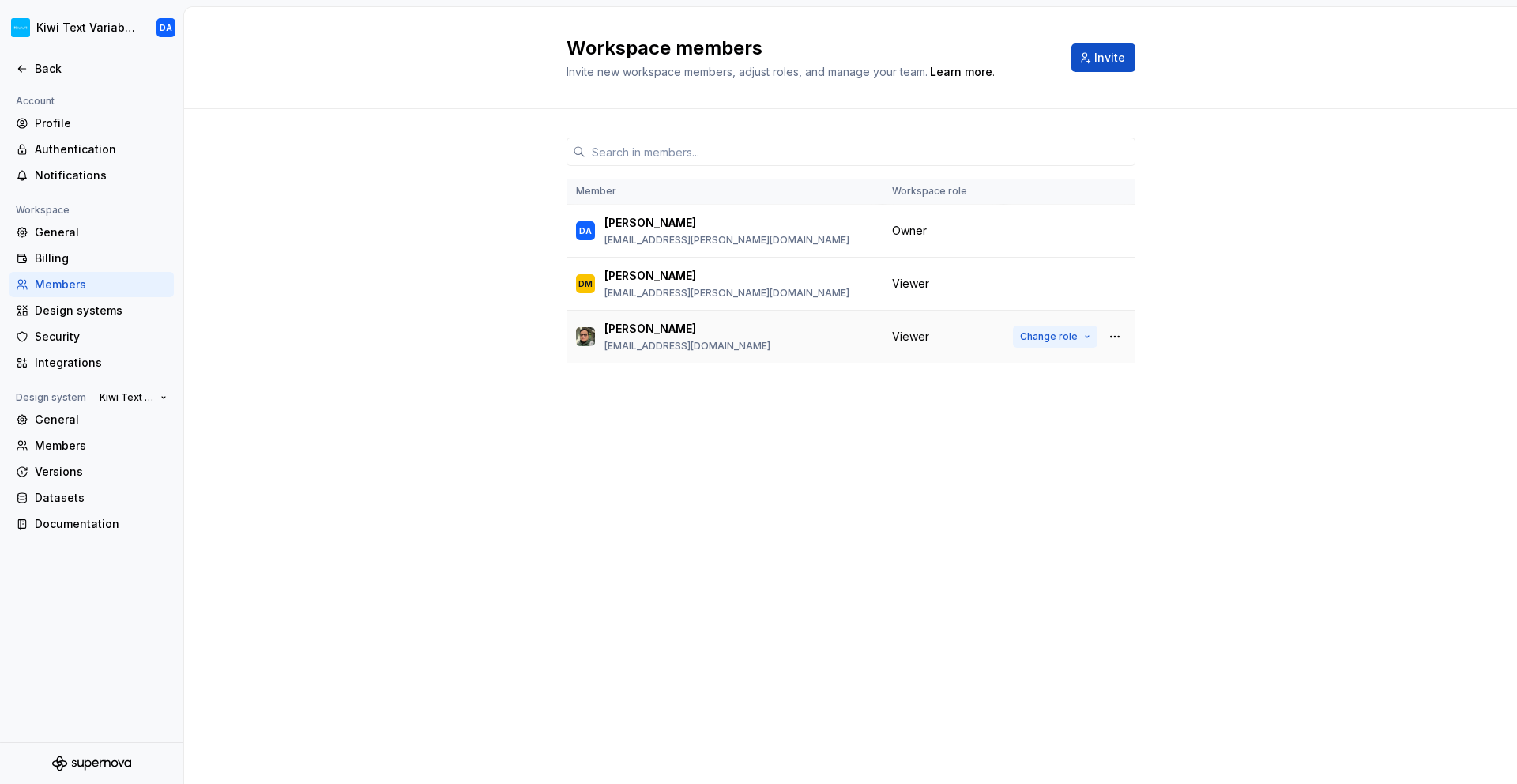
click at [1076, 340] on span "Change role" at bounding box center [1049, 337] width 57 height 13
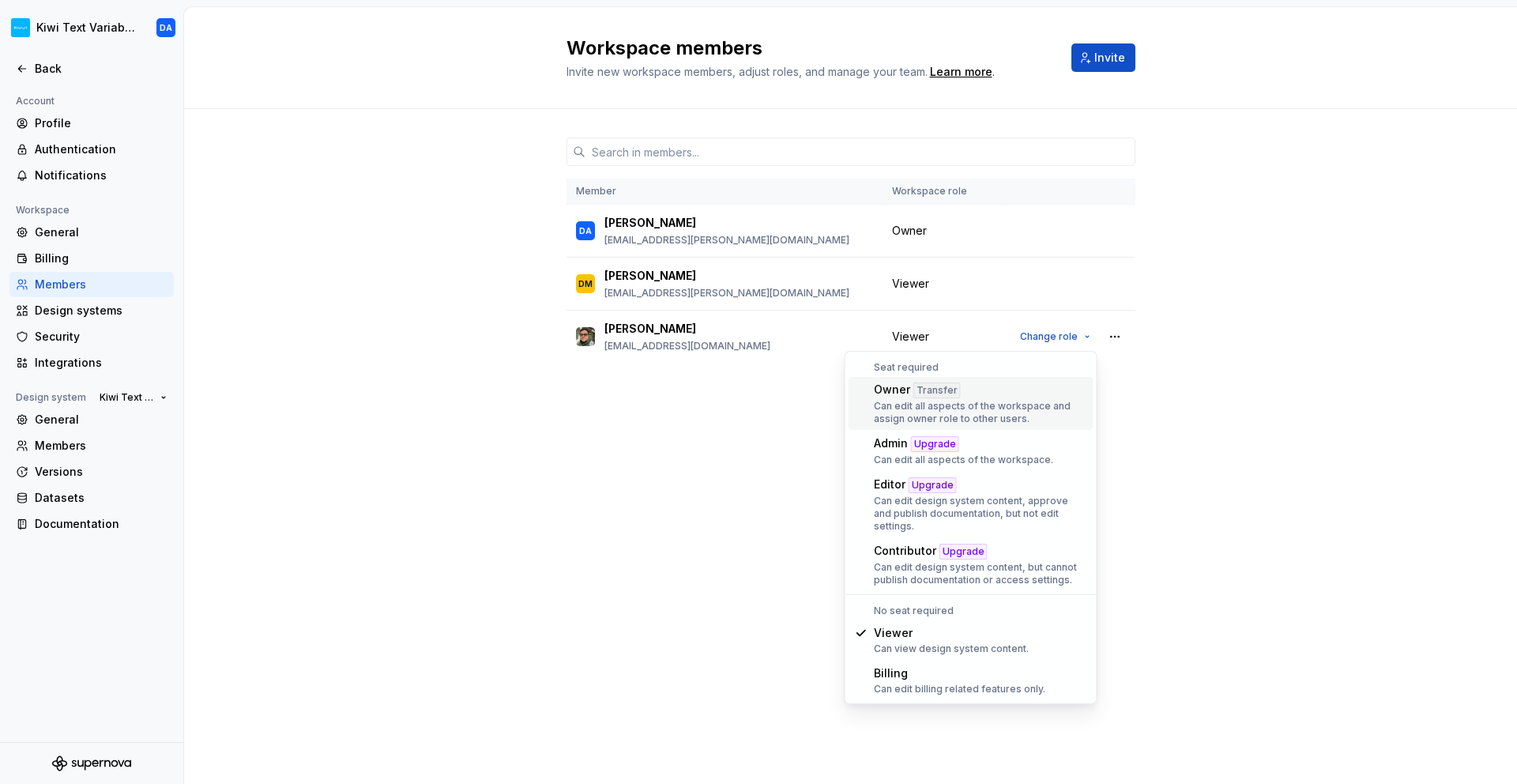
click at [1026, 404] on div "Can edit all aspects of the workspace and assign owner role to other users." at bounding box center [981, 412] width 214 height 26
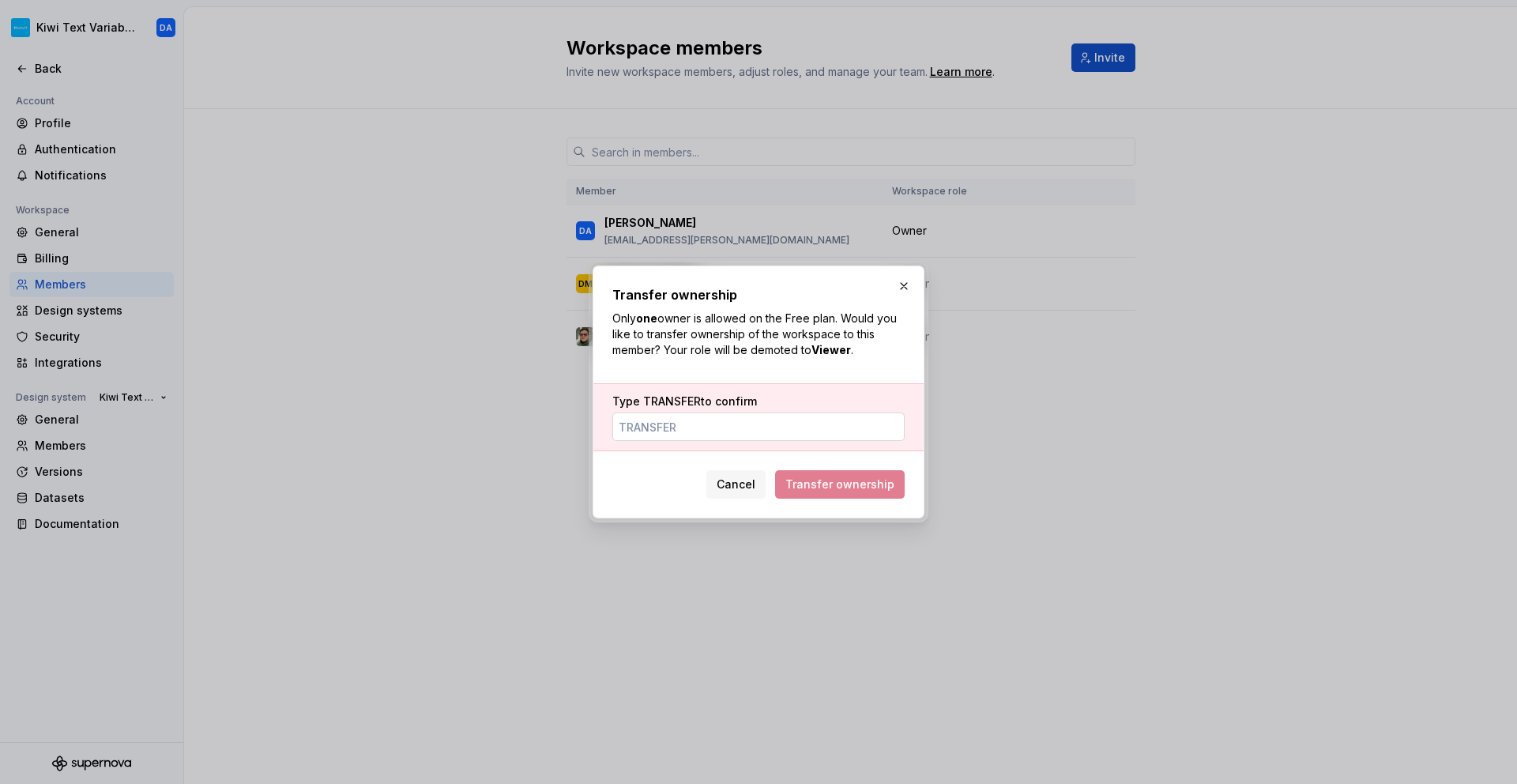
click at [776, 433] on input "Type TRANSFER to confirm" at bounding box center [758, 427] width 293 height 29
type input "TRANSFER"
click at [819, 493] on button "Transfer ownership" at bounding box center [840, 485] width 129 height 29
